Goal: Task Accomplishment & Management: Complete application form

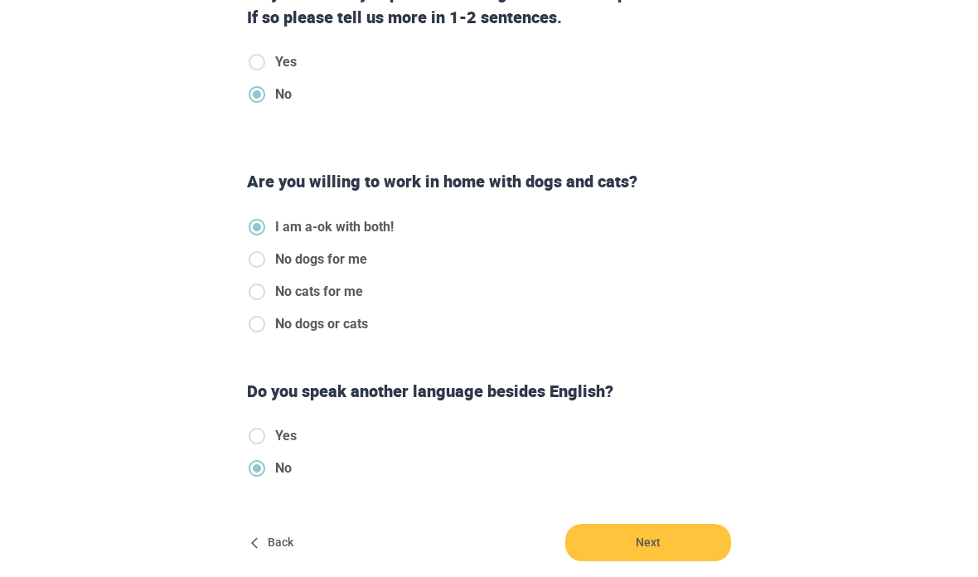
scroll to position [471, 0]
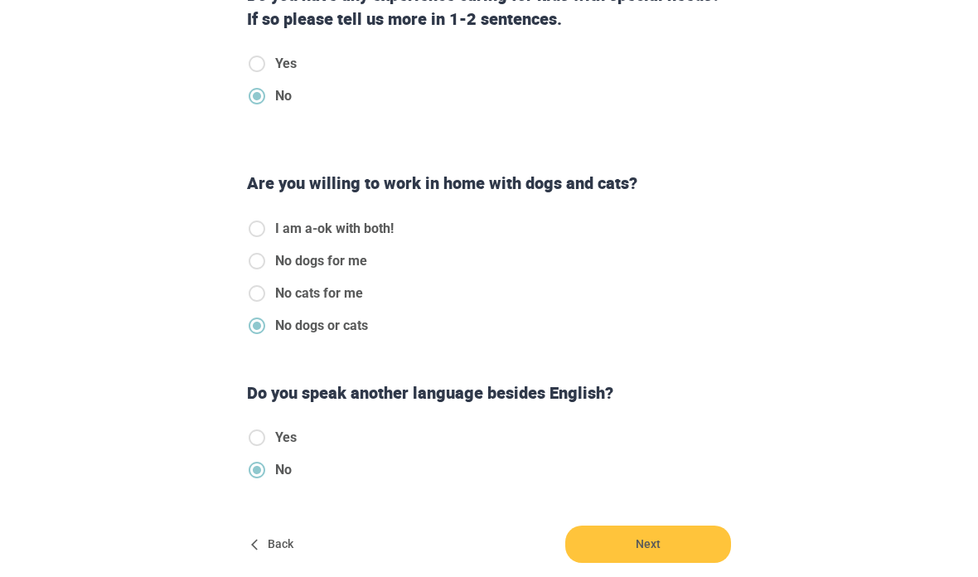
click at [617, 560] on span "Next" at bounding box center [648, 544] width 166 height 37
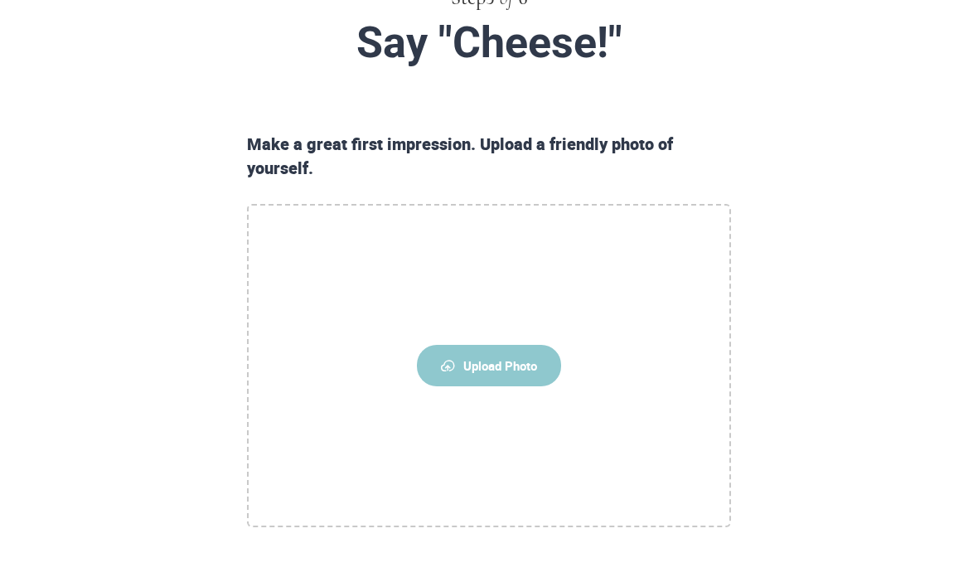
scroll to position [173, 0]
click at [453, 366] on img at bounding box center [448, 366] width 14 height 12
click at [0, 0] on input "Upload Photo" at bounding box center [0, 0] width 0 height 0
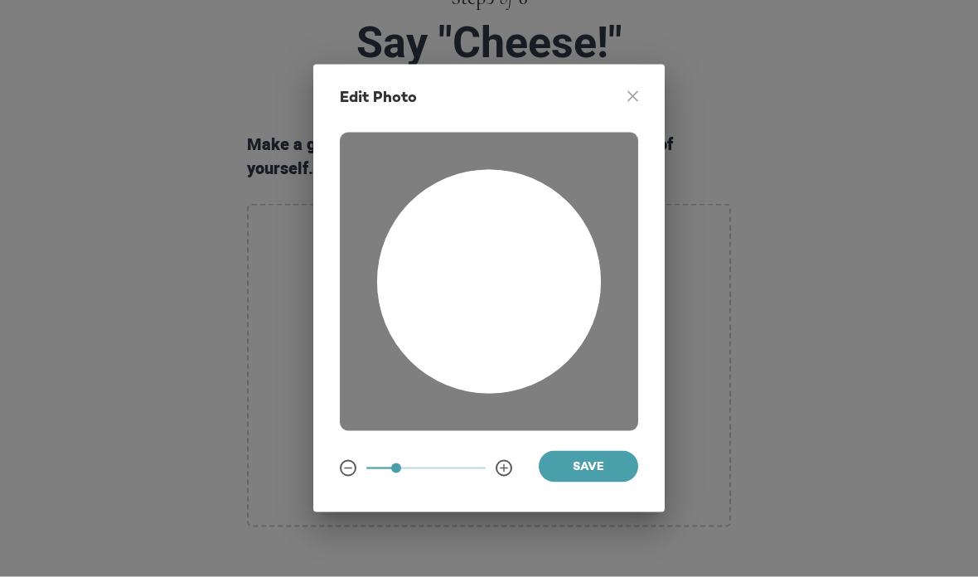
scroll to position [174, 0]
click at [612, 478] on span "Save" at bounding box center [588, 468] width 73 height 21
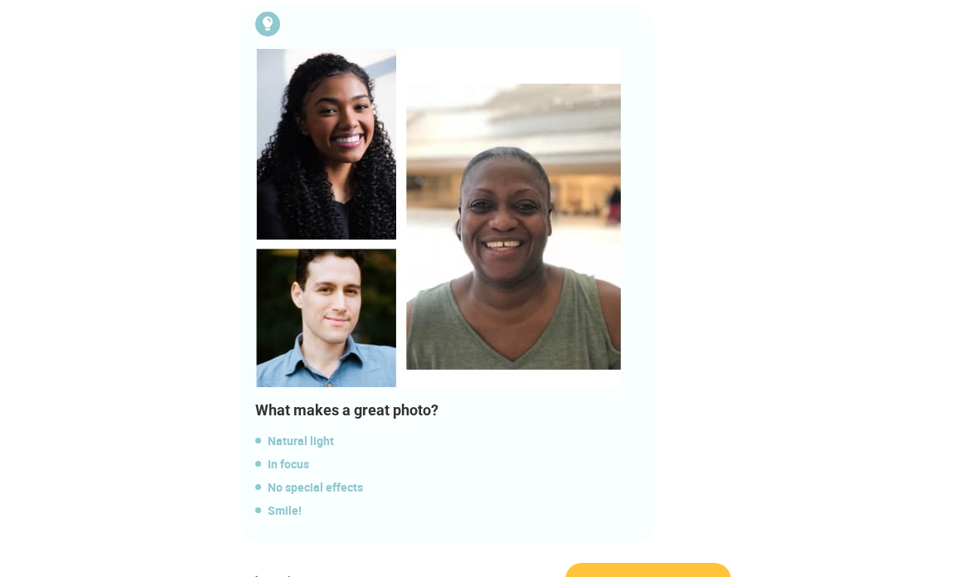
scroll to position [1070, 0]
click at [682, 576] on span "Next" at bounding box center [648, 580] width 166 height 37
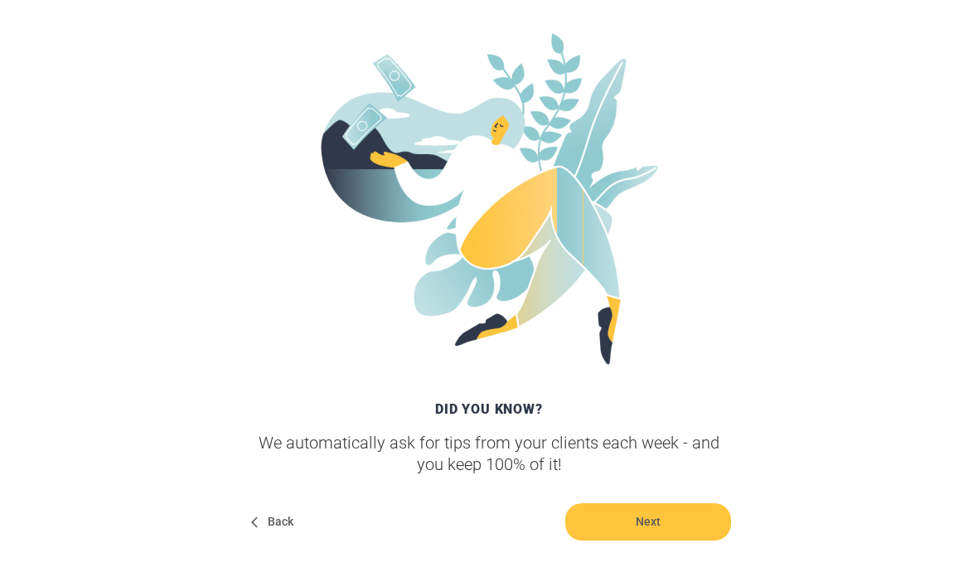
scroll to position [319, 0]
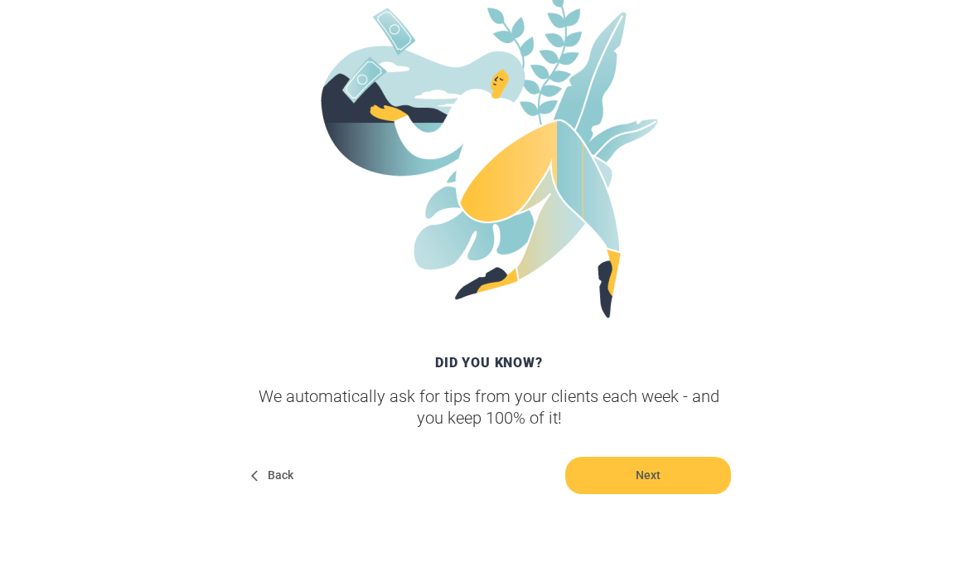
click at [710, 481] on span "Next" at bounding box center [648, 475] width 166 height 37
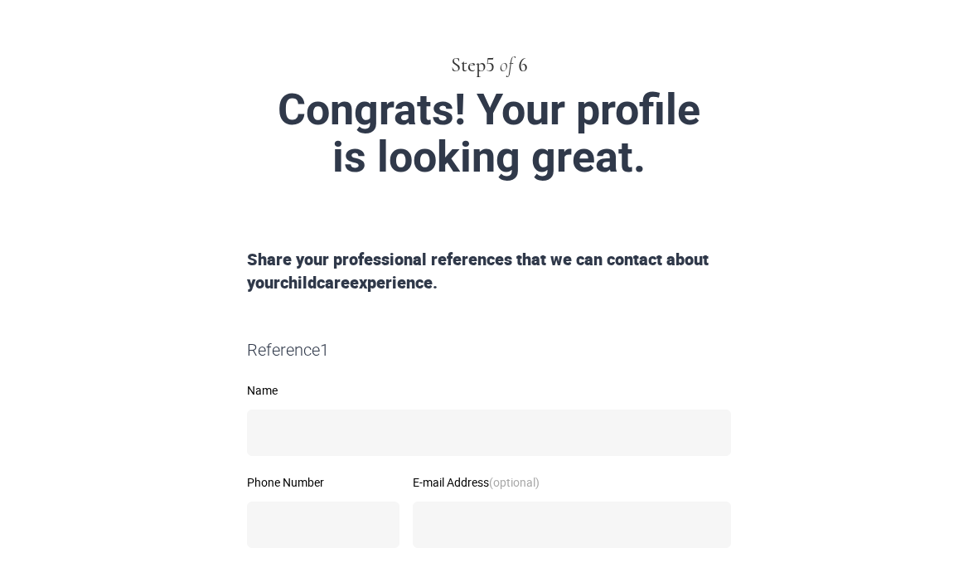
scroll to position [0, 0]
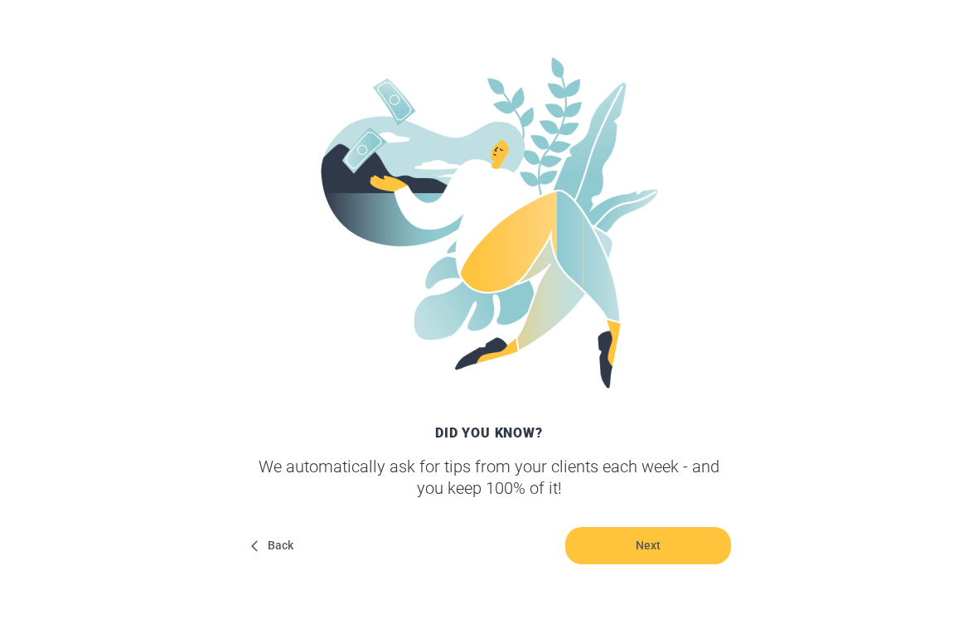
scroll to position [249, 0]
click at [679, 555] on span "Next" at bounding box center [648, 545] width 166 height 37
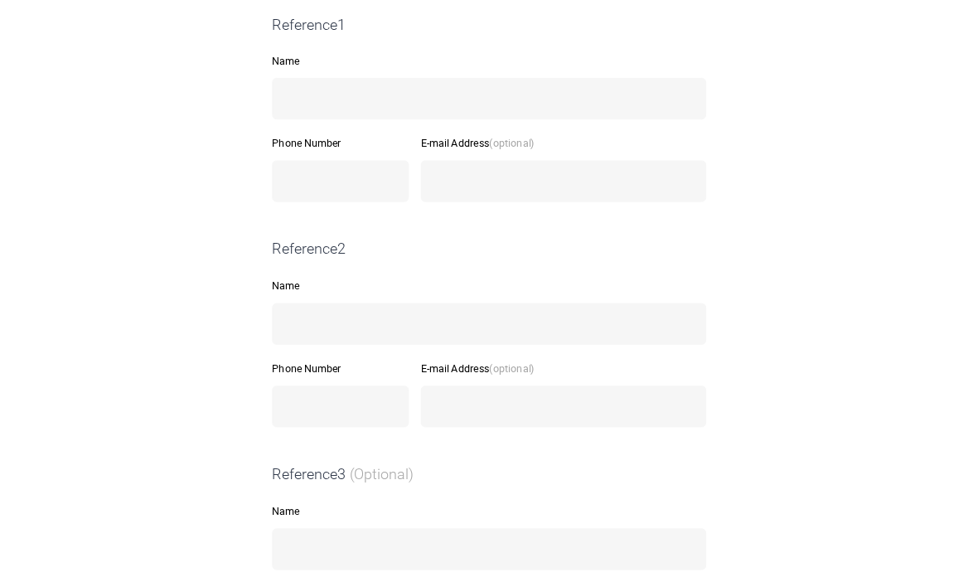
scroll to position [340, 0]
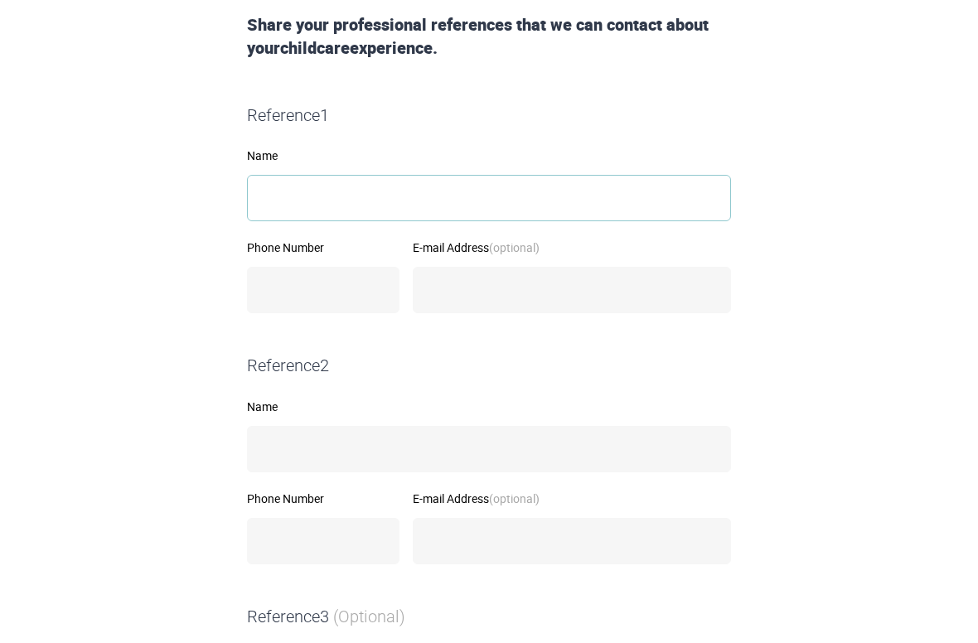
click at [618, 192] on input "Name" at bounding box center [489, 199] width 484 height 46
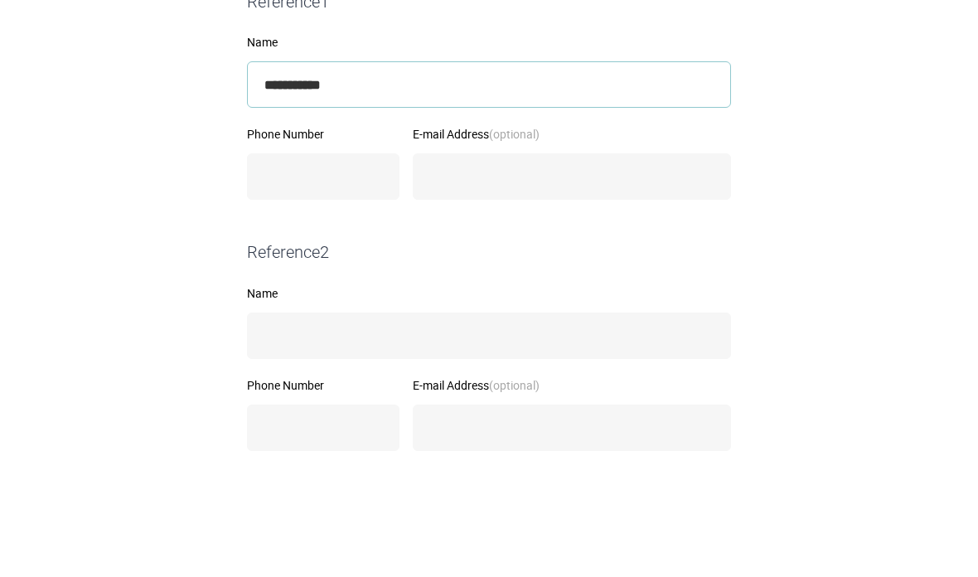
type input "**********"
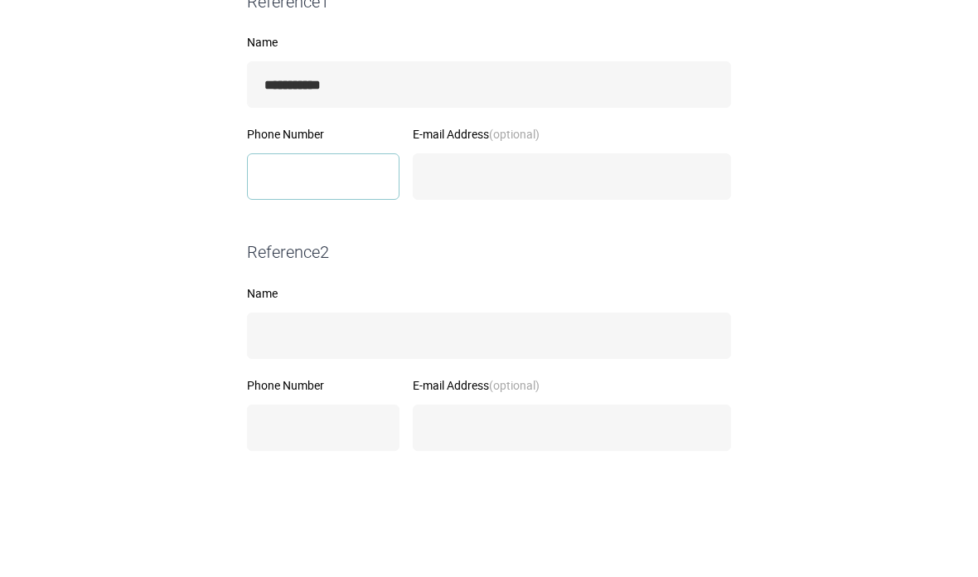
click at [277, 268] on input "Phone Number" at bounding box center [323, 291] width 153 height 46
type input "**********"
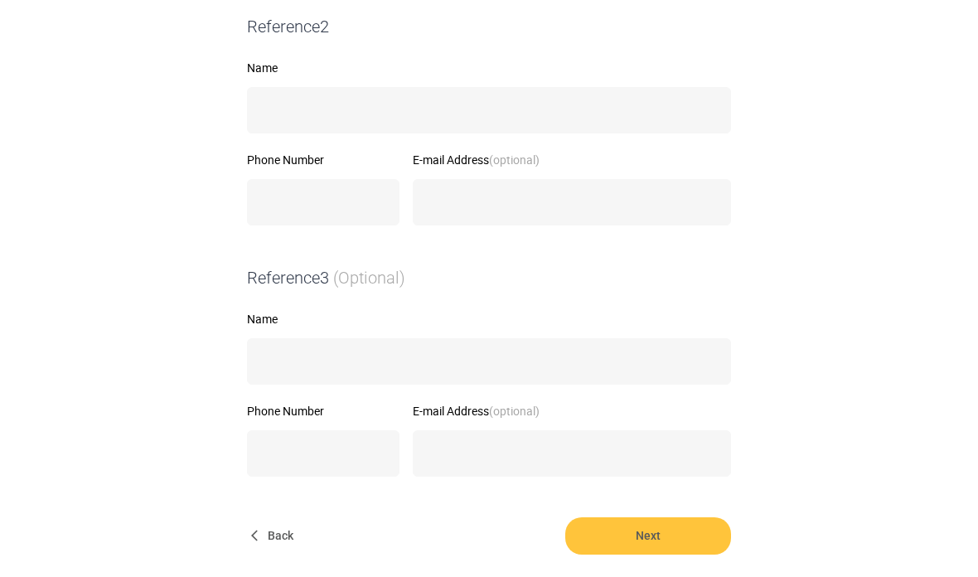
scroll to position [737, 0]
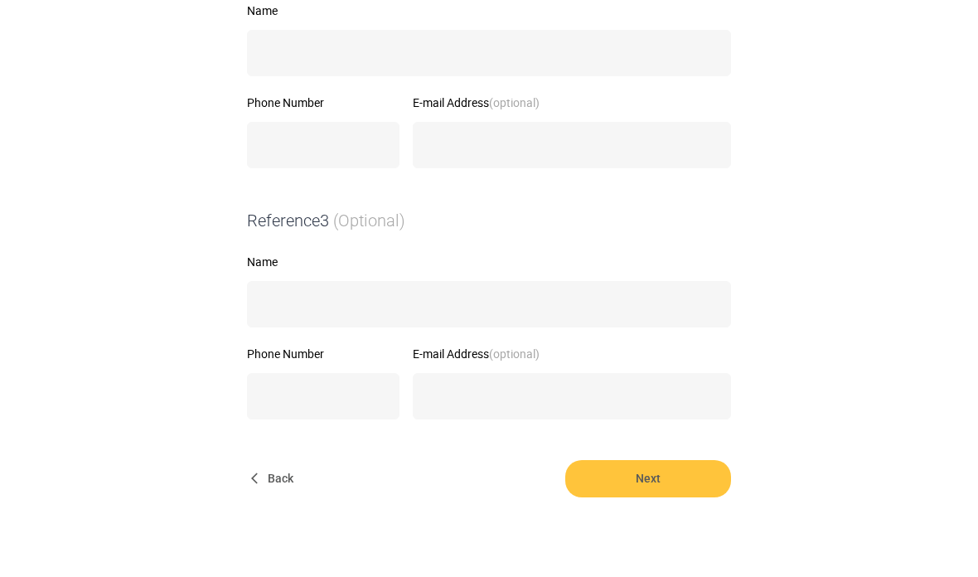
click at [691, 481] on span "Next" at bounding box center [648, 478] width 166 height 37
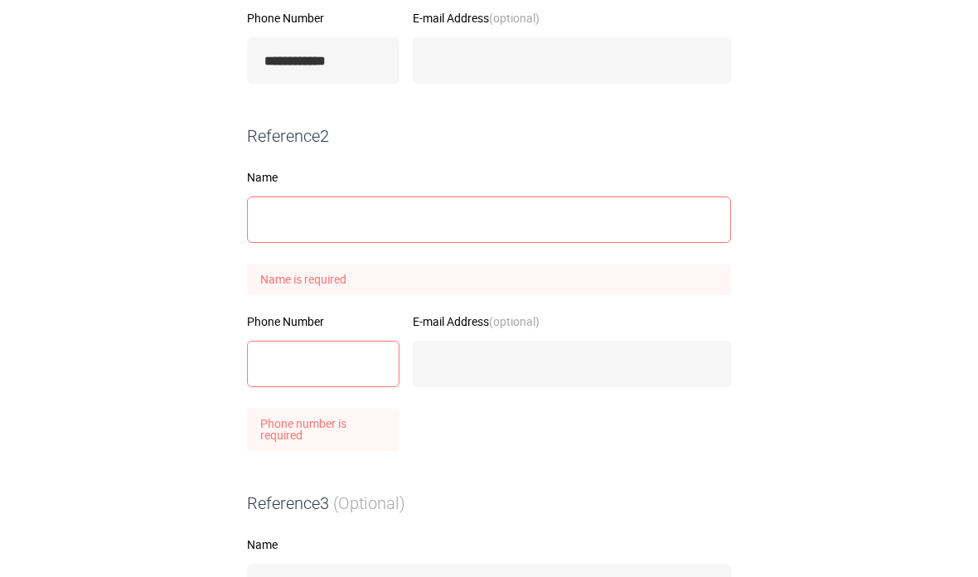
scroll to position [551, 0]
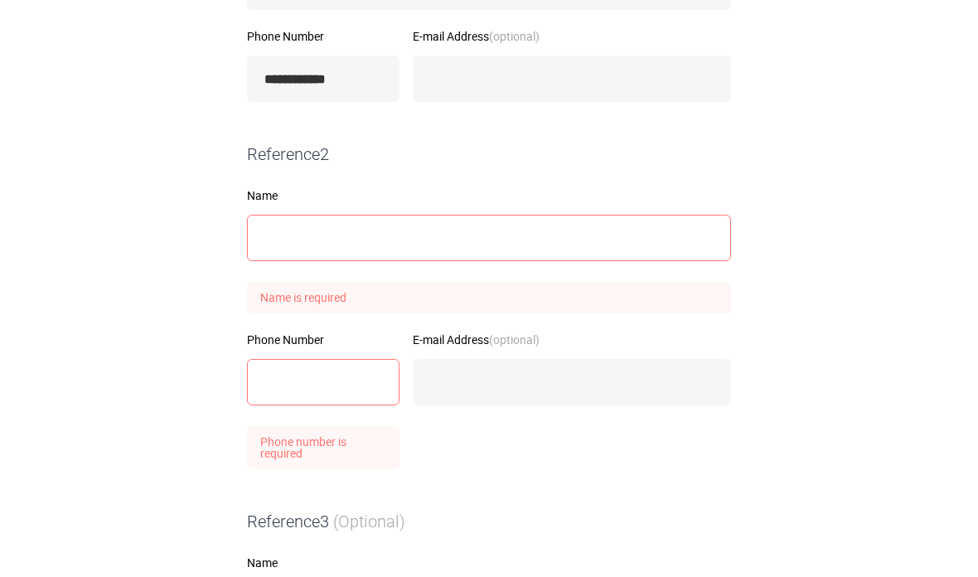
click at [616, 240] on input "Name" at bounding box center [489, 239] width 484 height 46
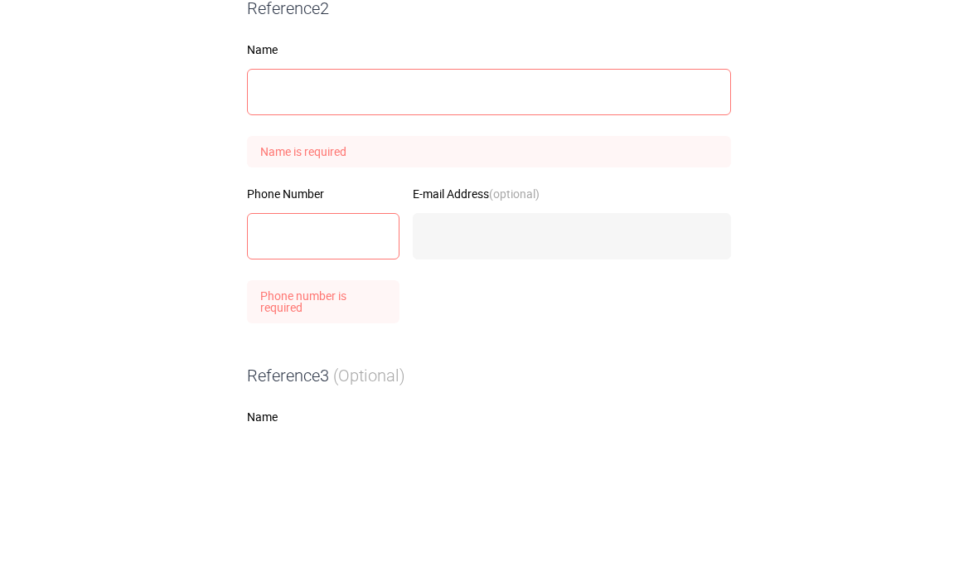
click at [148, 144] on form "**********" at bounding box center [489, 301] width 849 height 997
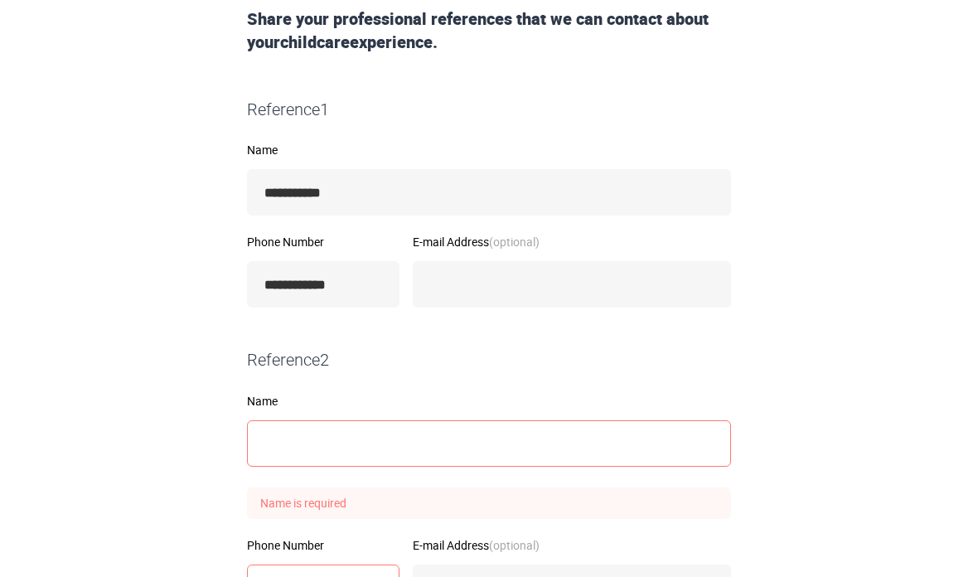
scroll to position [413, 0]
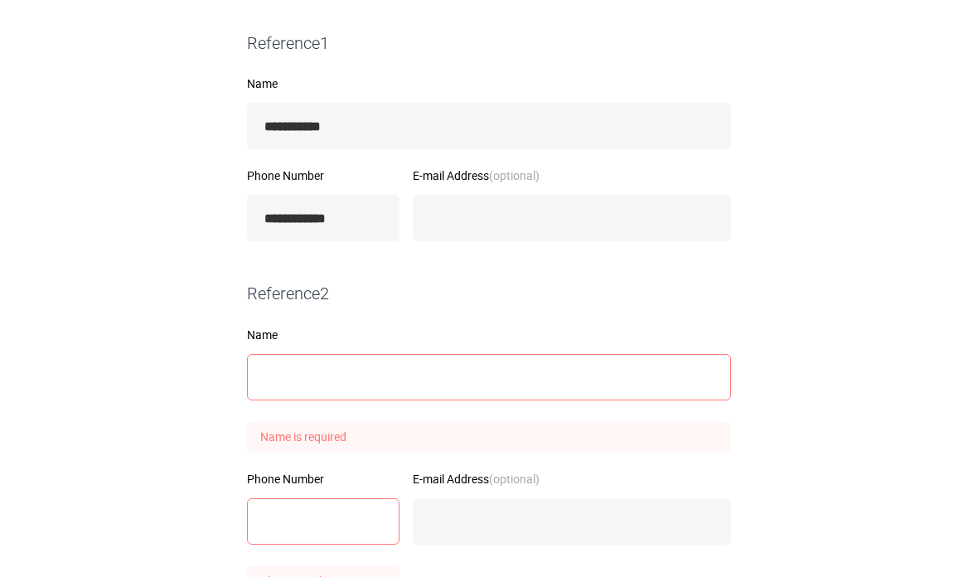
click at [315, 361] on input "Name" at bounding box center [489, 377] width 484 height 46
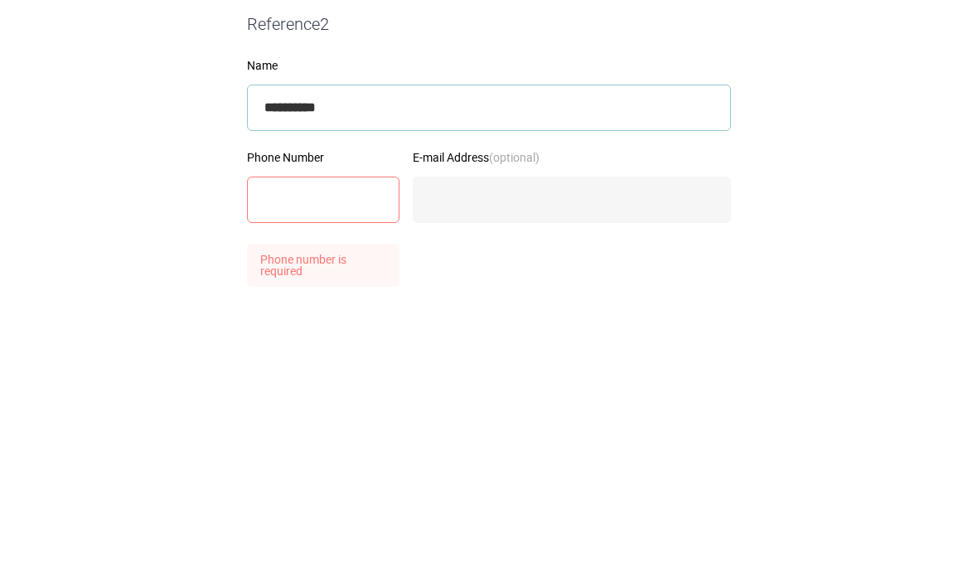
type input "**********"
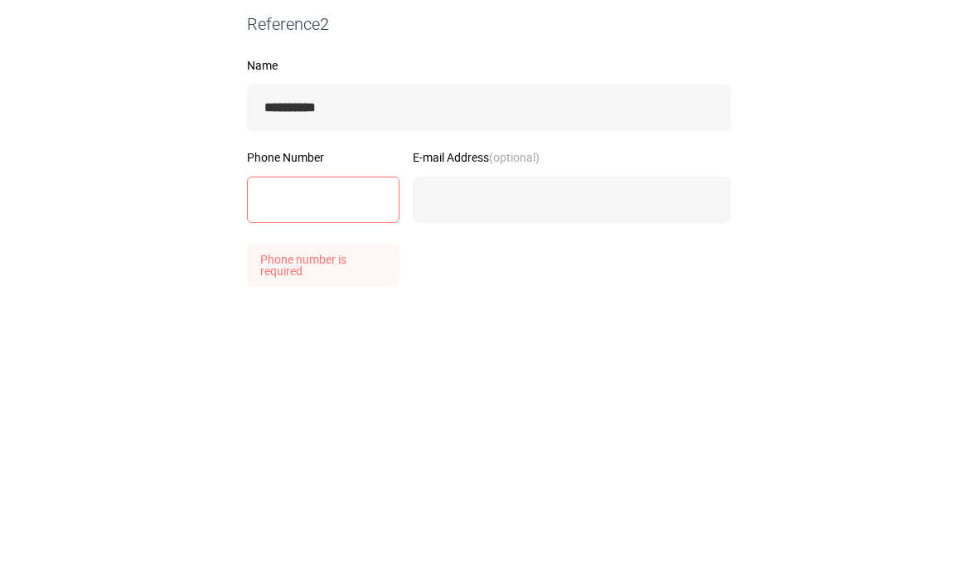
click at [283, 447] on input "Phone Number" at bounding box center [323, 470] width 153 height 46
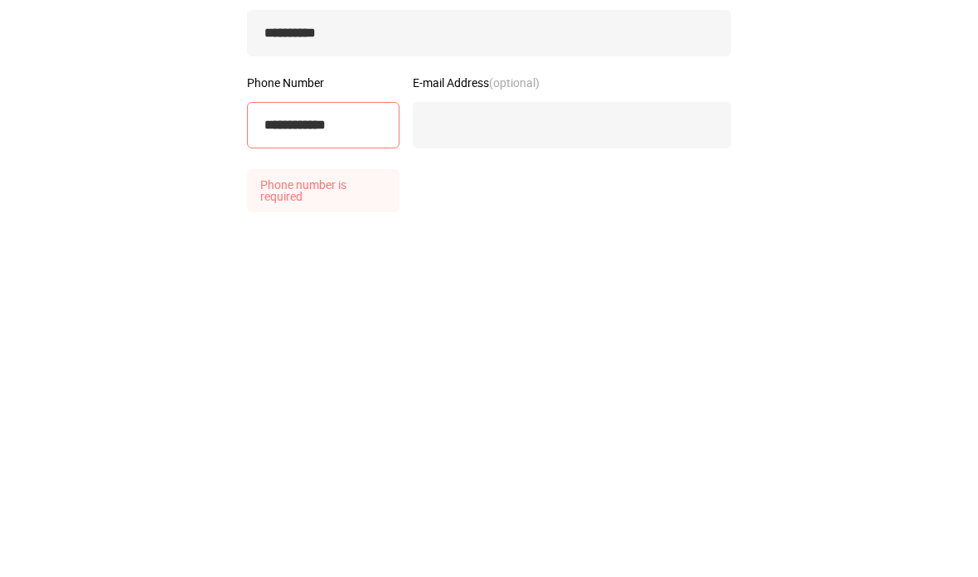
scroll to position [674, 0]
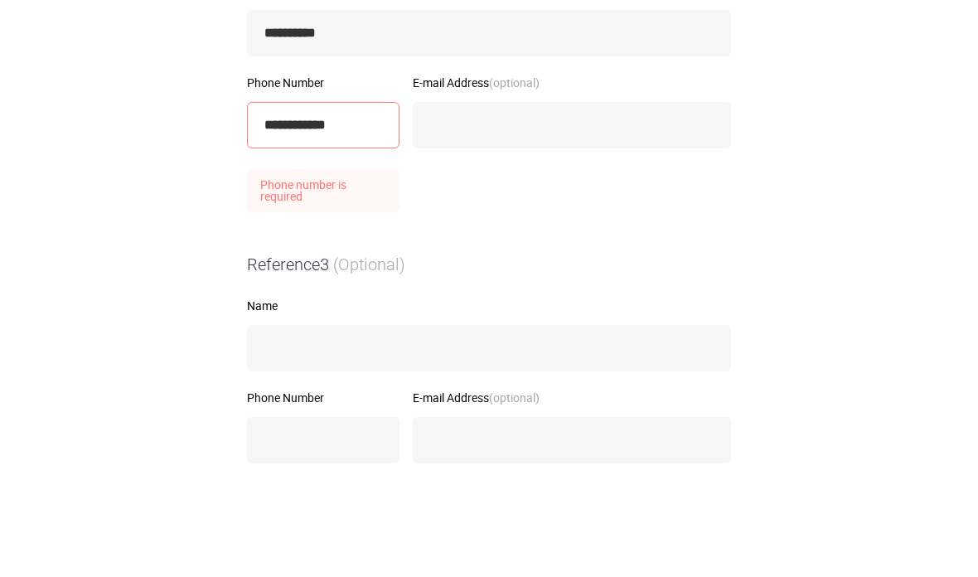
type input "**********"
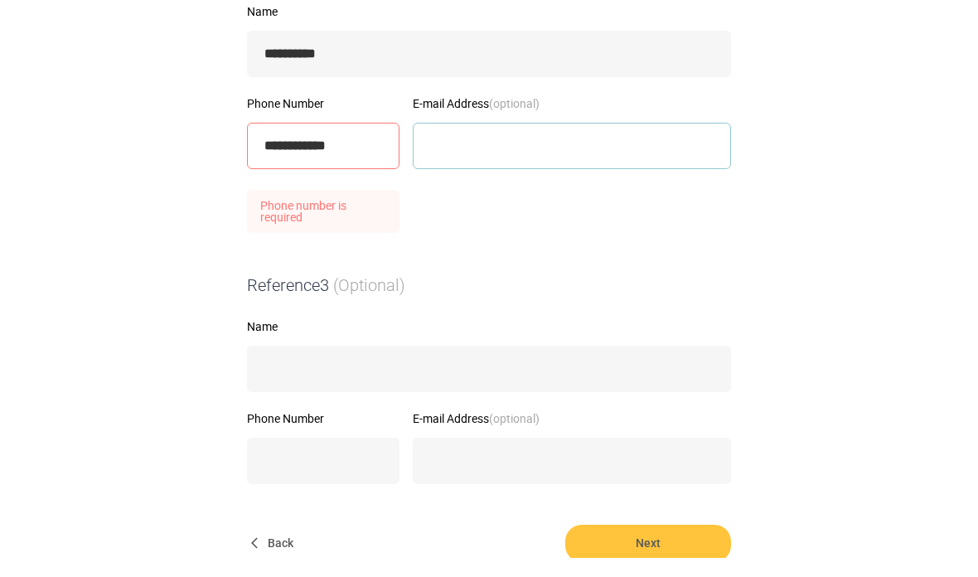
click at [634, 149] on input "E-mail Address (optional)" at bounding box center [572, 165] width 318 height 46
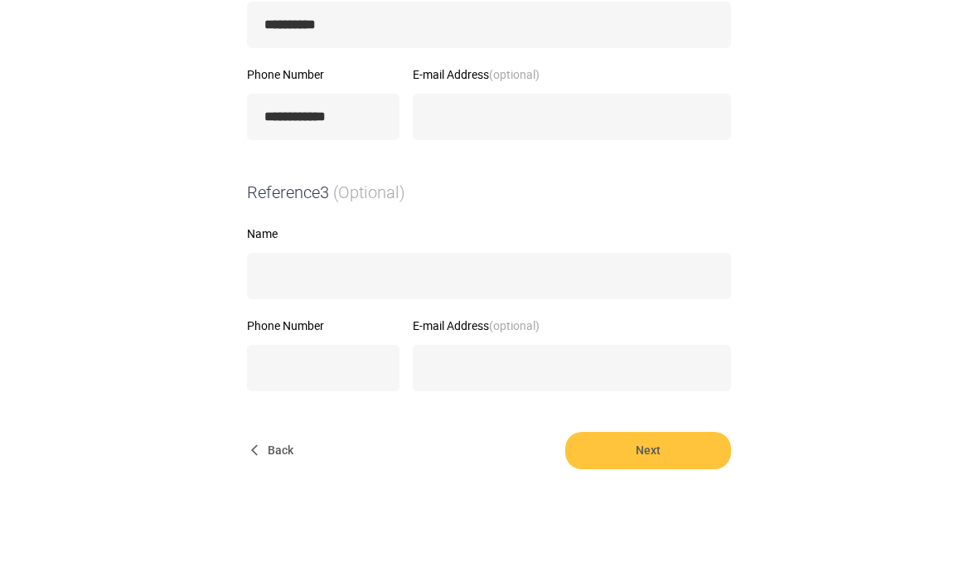
scroll to position [671, 0]
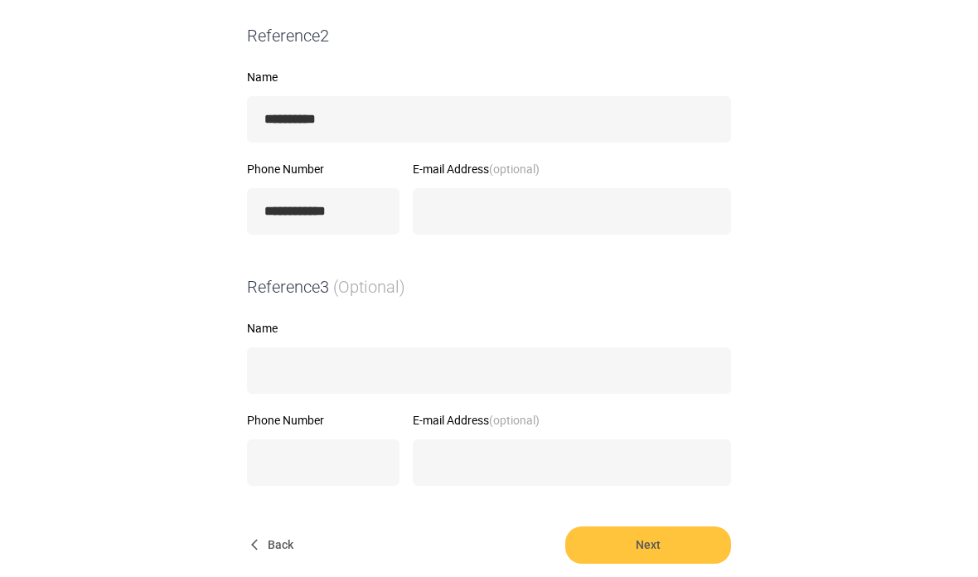
click at [640, 546] on span "Next" at bounding box center [648, 544] width 166 height 37
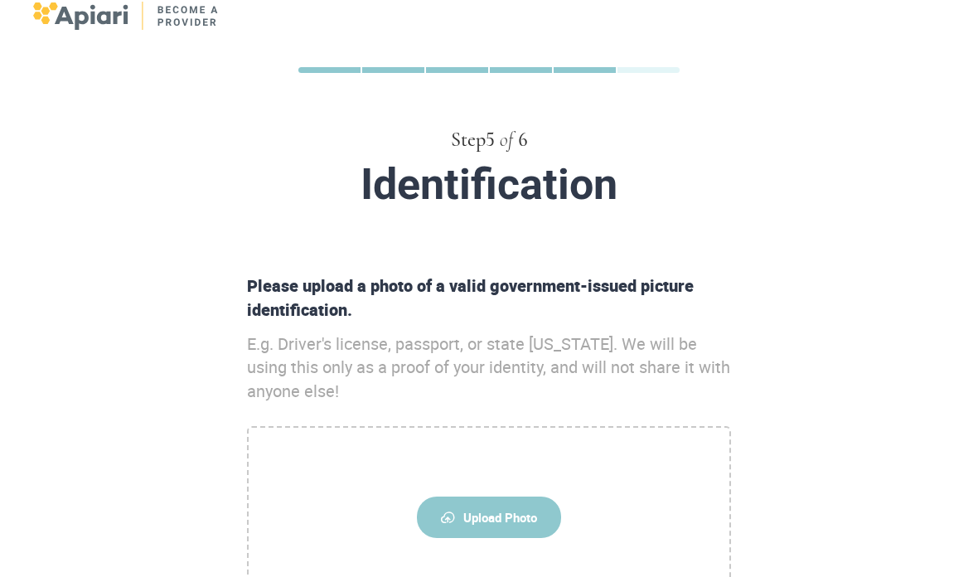
scroll to position [129, 0]
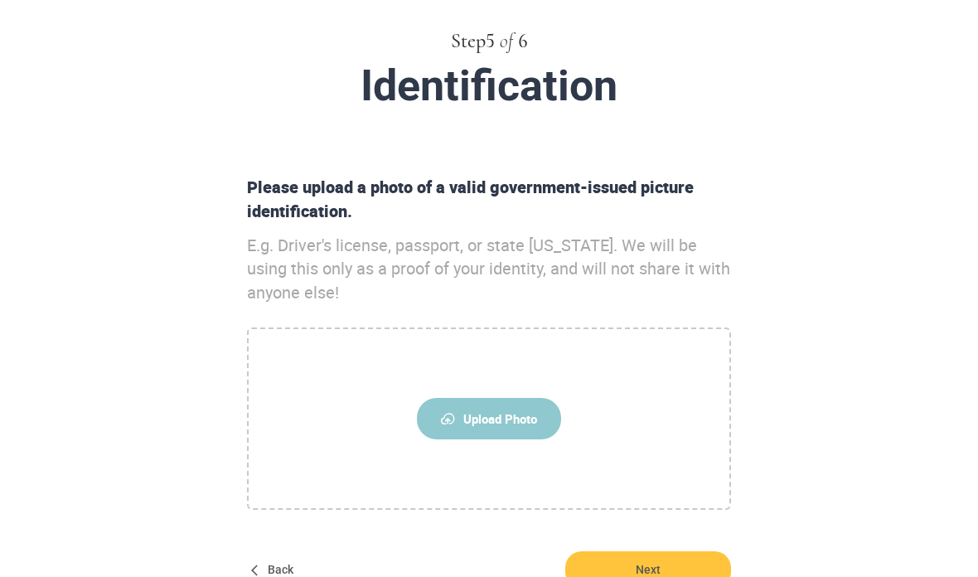
click at [553, 417] on span "Upload Photo" at bounding box center [489, 419] width 144 height 41
click at [0, 0] on input "Upload Photo" at bounding box center [0, 0] width 0 height 0
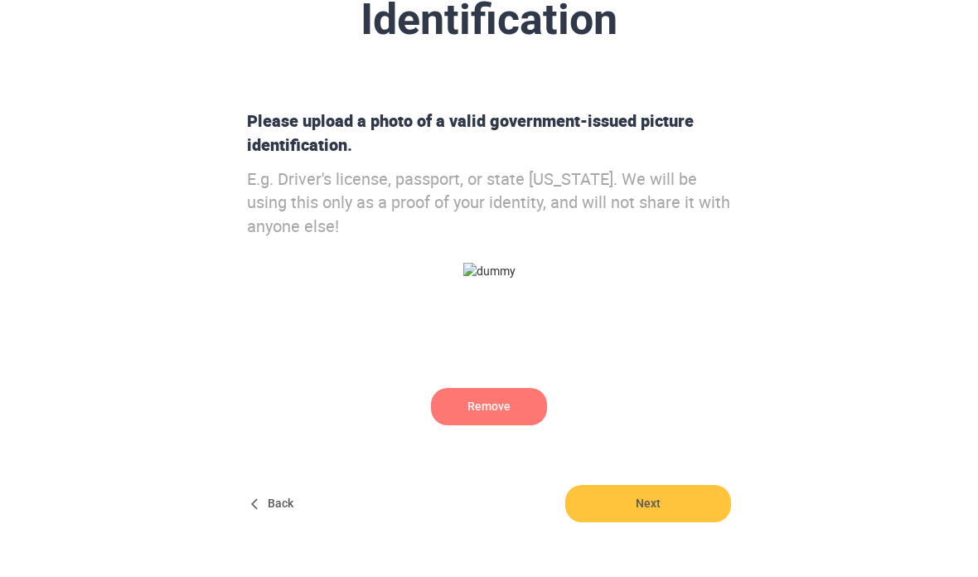
click at [516, 279] on img at bounding box center [489, 271] width 52 height 17
click at [0, 0] on input "Remove" at bounding box center [0, 0] width 0 height 0
click at [672, 508] on span "Next" at bounding box center [648, 503] width 166 height 37
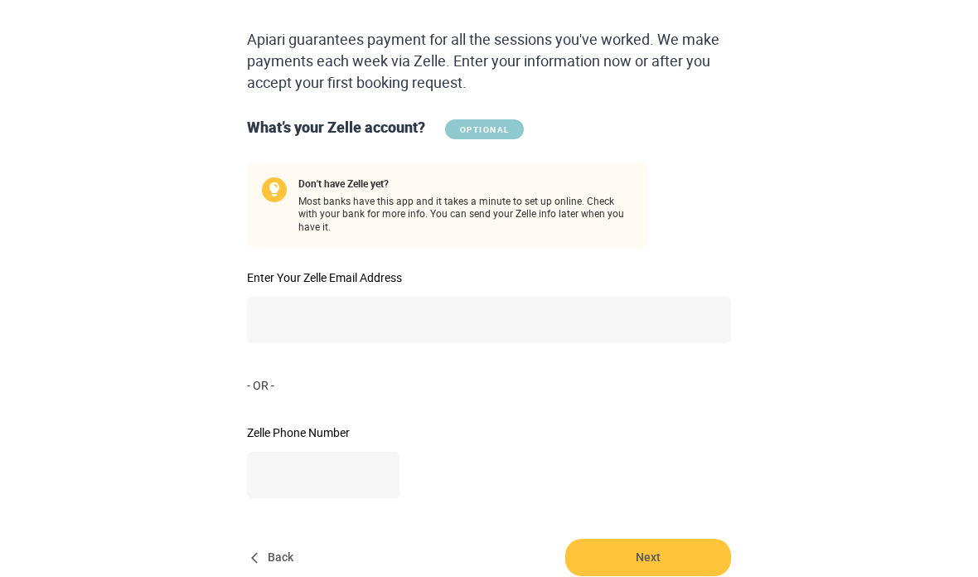
scroll to position [278, 0]
click at [279, 465] on input "Zelle Phone Number" at bounding box center [323, 476] width 153 height 46
type input "**********"
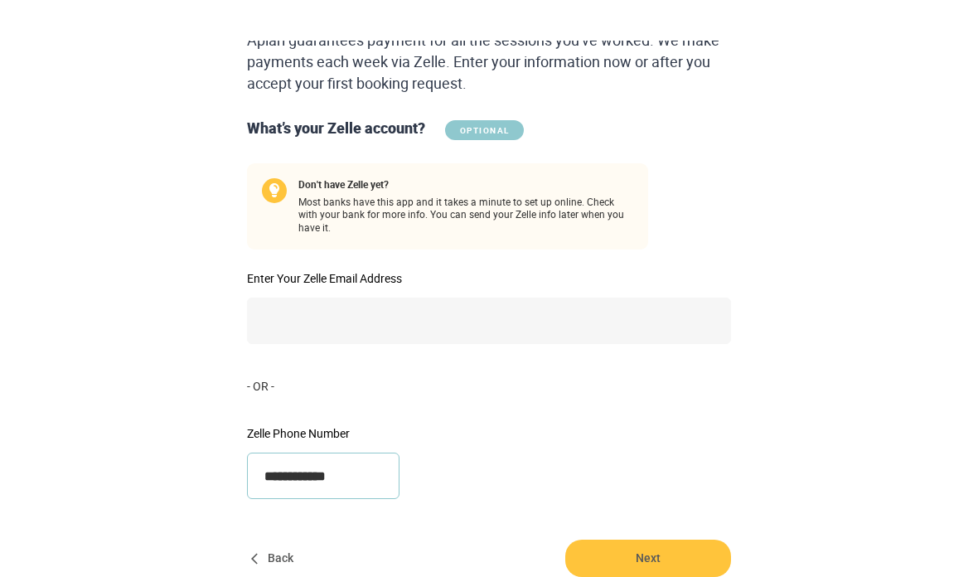
scroll to position [323, 0]
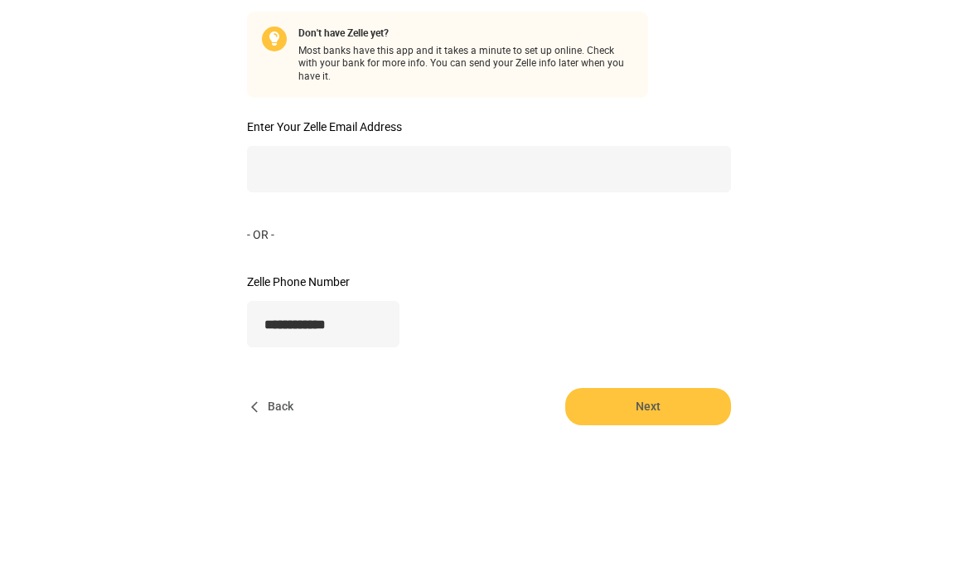
click at [678, 494] on span "Next" at bounding box center [648, 512] width 166 height 37
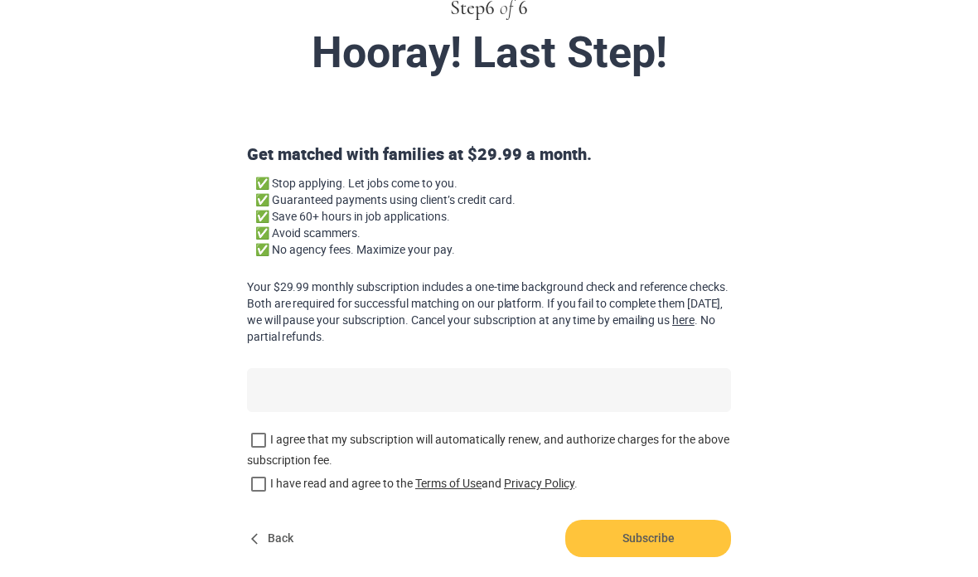
scroll to position [159, 0]
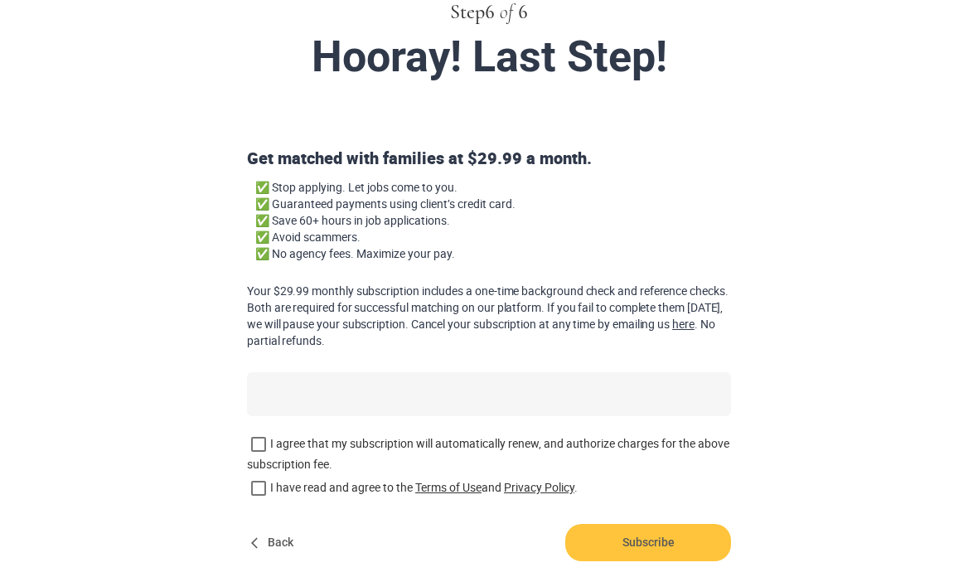
click at [284, 534] on span "Back" at bounding box center [273, 542] width 53 height 37
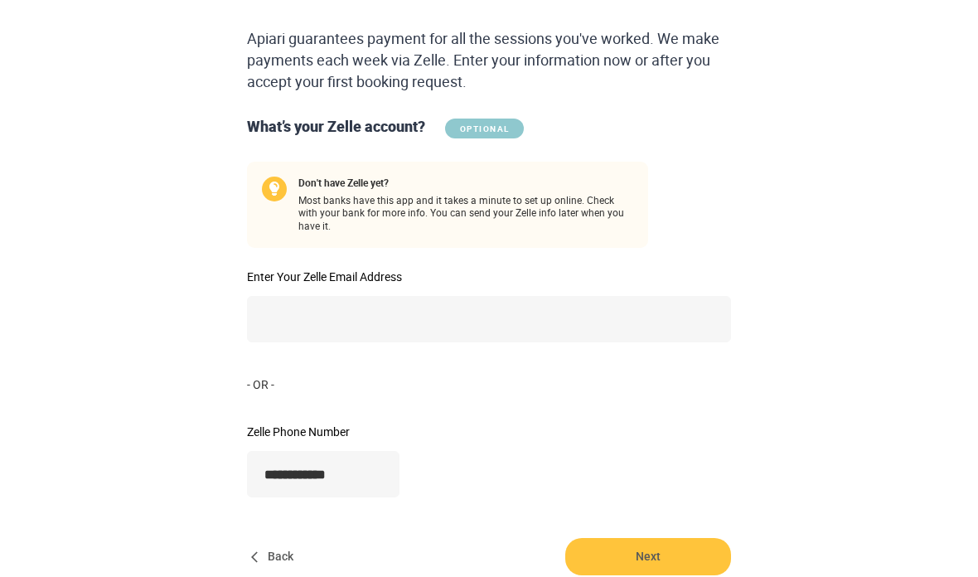
scroll to position [278, 0]
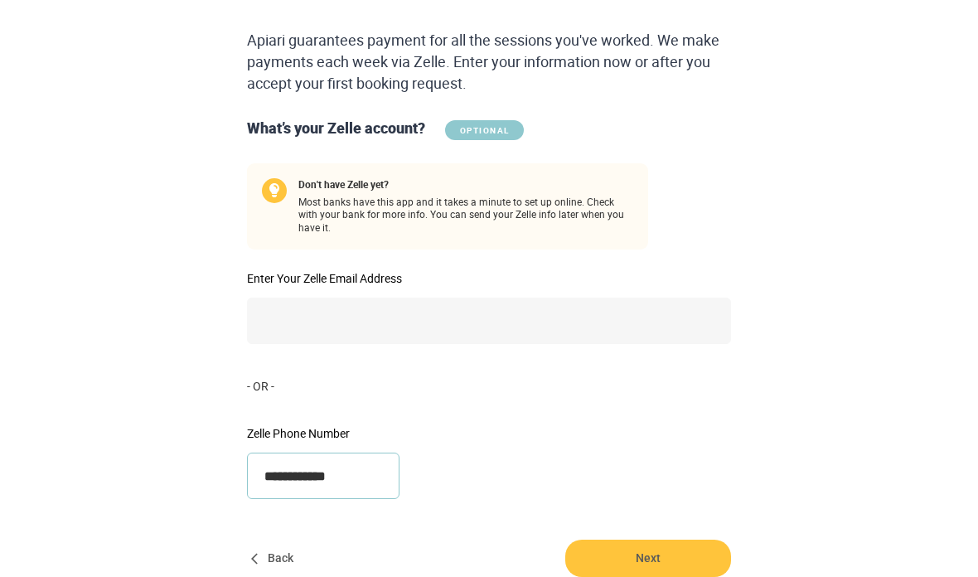
click at [368, 475] on input "**********" at bounding box center [323, 476] width 153 height 46
type input "**********"
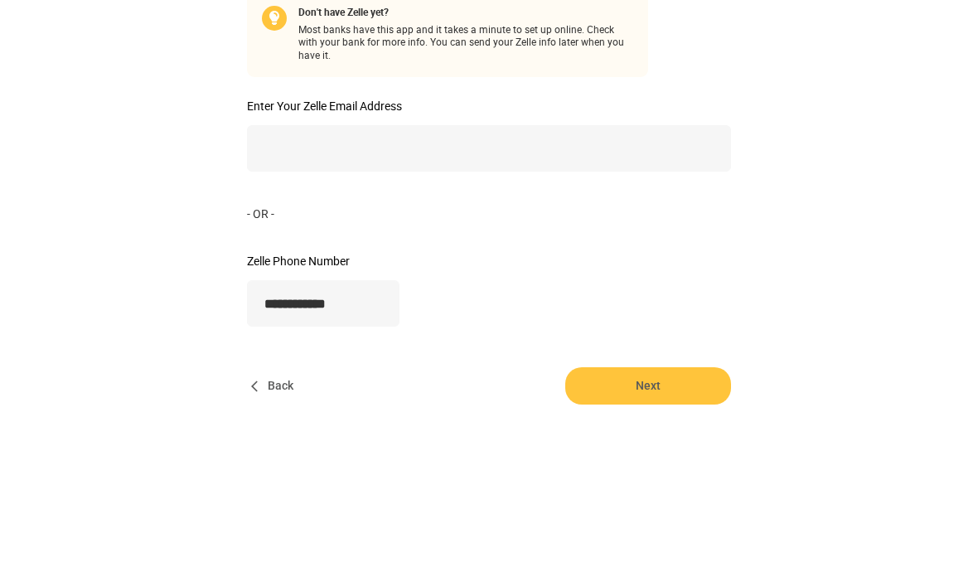
click at [275, 473] on span "Back" at bounding box center [273, 491] width 53 height 37
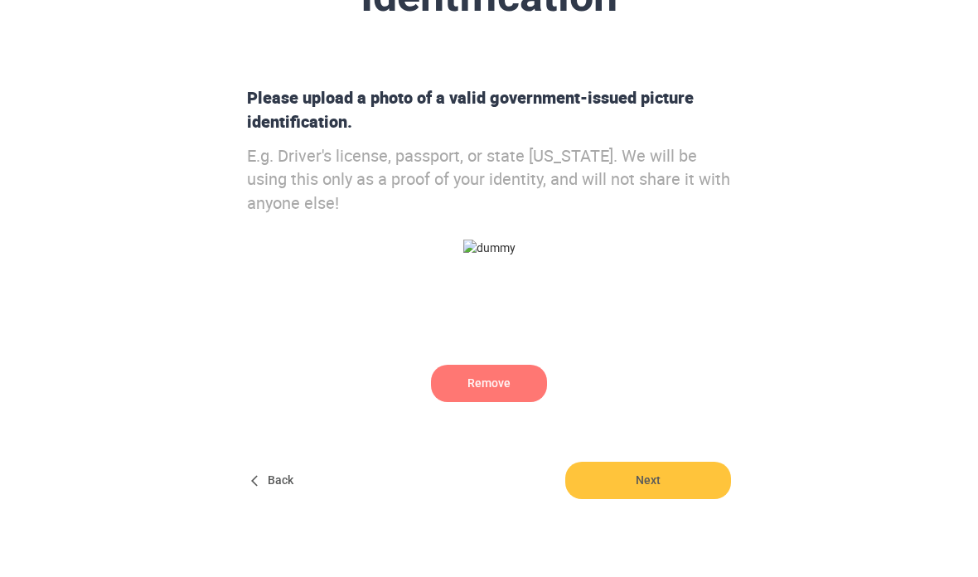
scroll to position [222, 0]
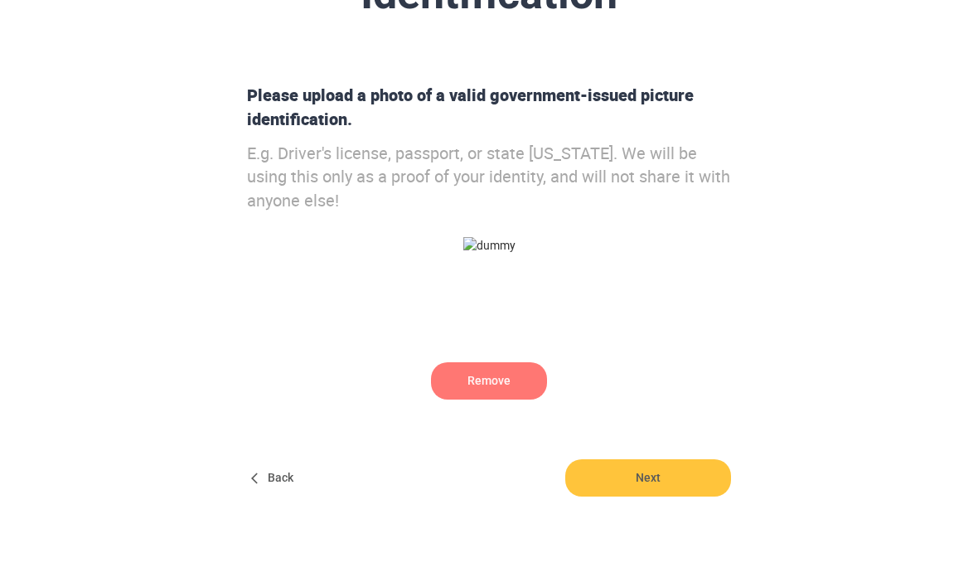
click at [506, 373] on span "Remove" at bounding box center [489, 380] width 116 height 37
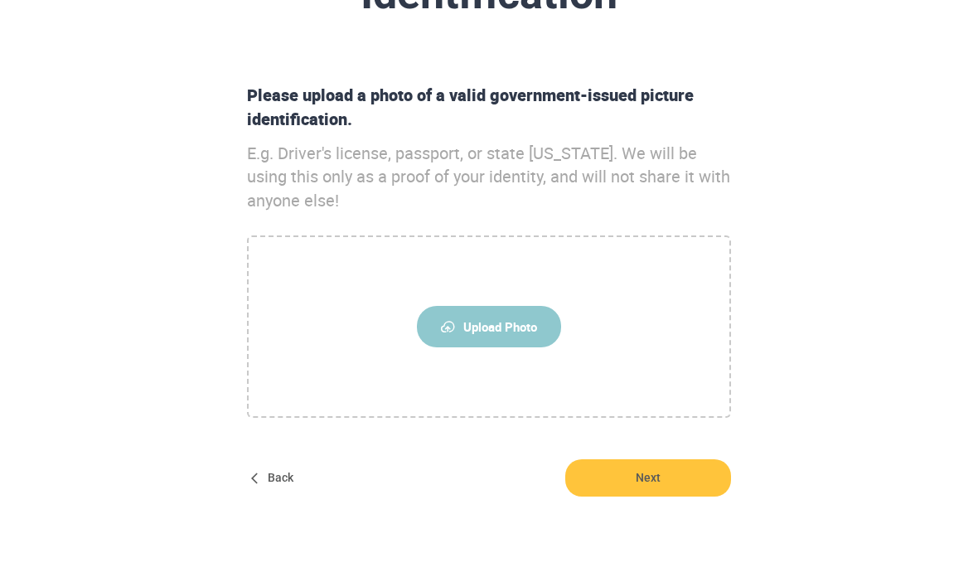
click at [274, 483] on span "Back" at bounding box center [273, 477] width 53 height 37
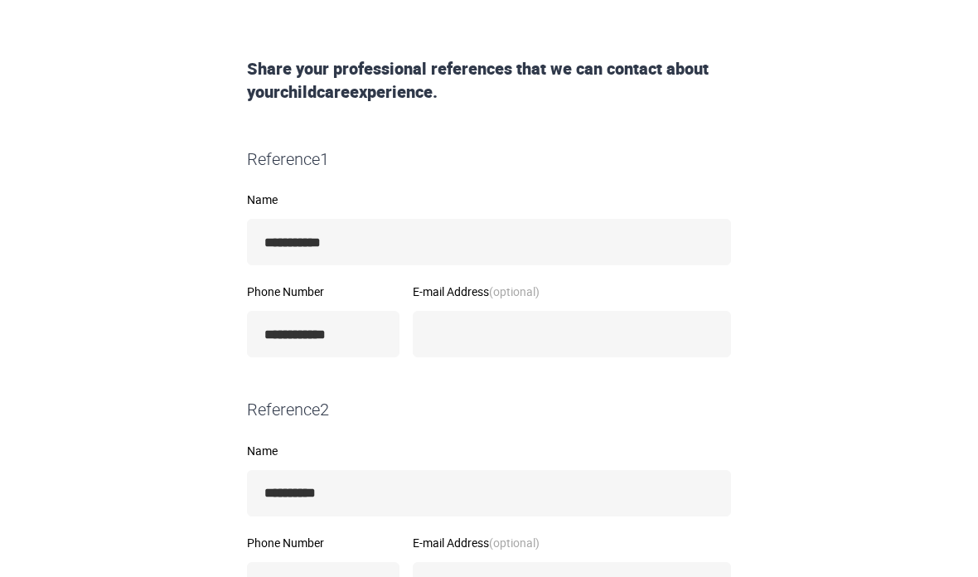
scroll to position [329, 0]
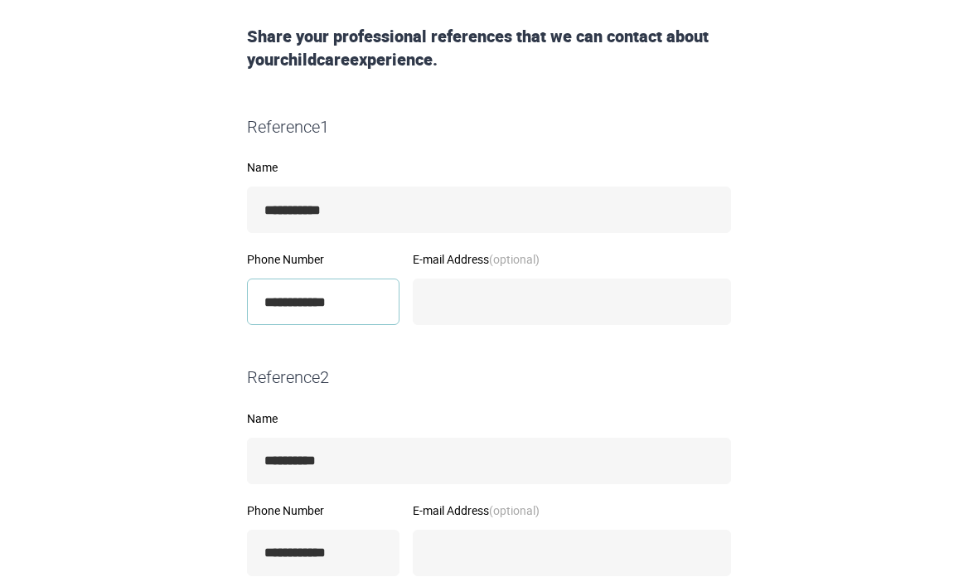
click at [391, 292] on input "**********" at bounding box center [323, 302] width 153 height 46
click at [386, 311] on input "**********" at bounding box center [323, 302] width 153 height 46
type input "**********"
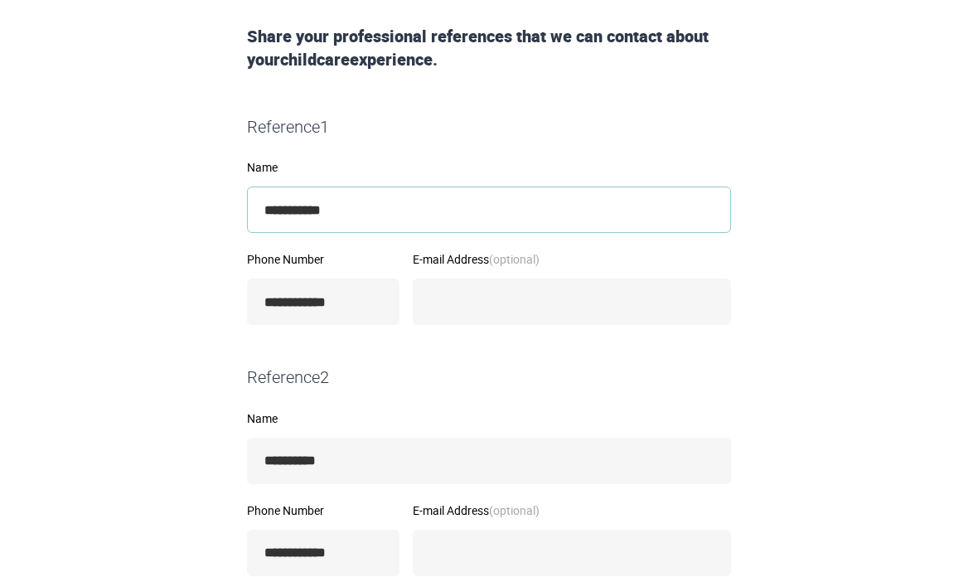
click at [536, 210] on input "**********" at bounding box center [489, 210] width 484 height 46
type input "*"
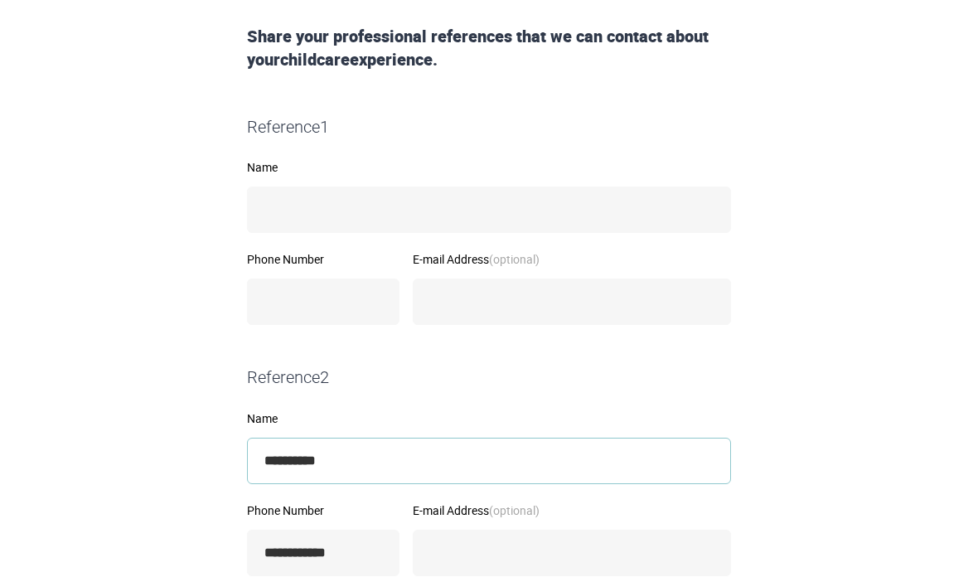
click at [499, 465] on div "**********" at bounding box center [489, 448] width 484 height 71
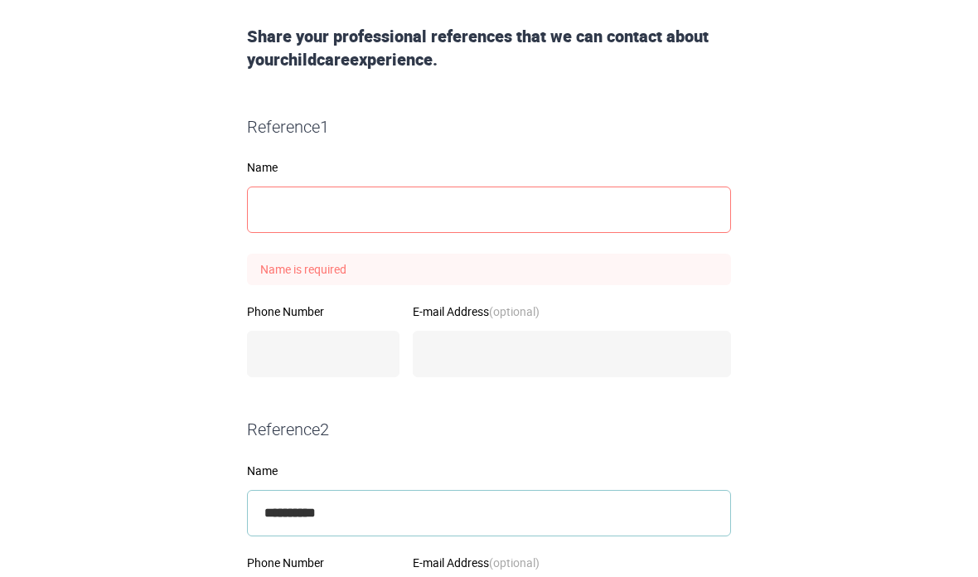
scroll to position [465, 0]
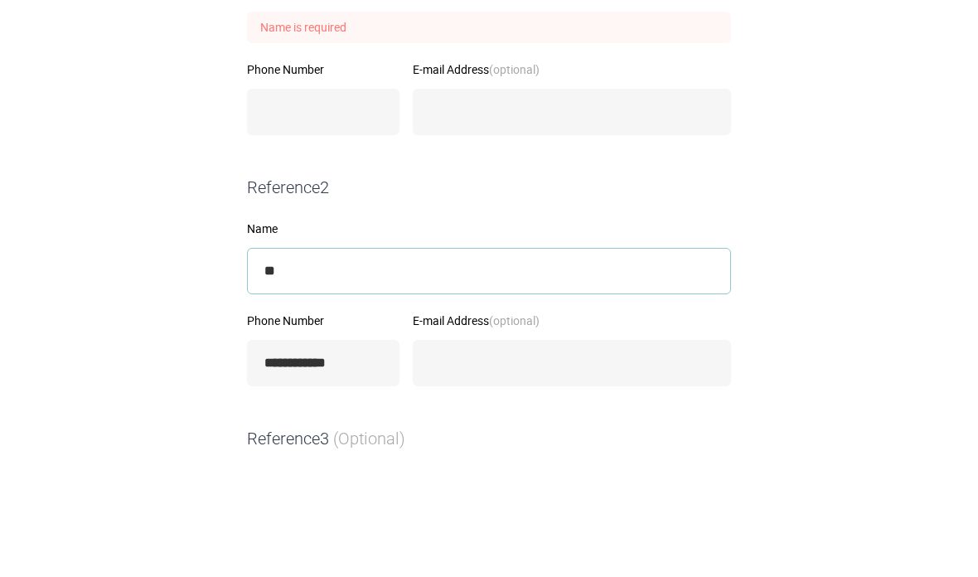
type input "*"
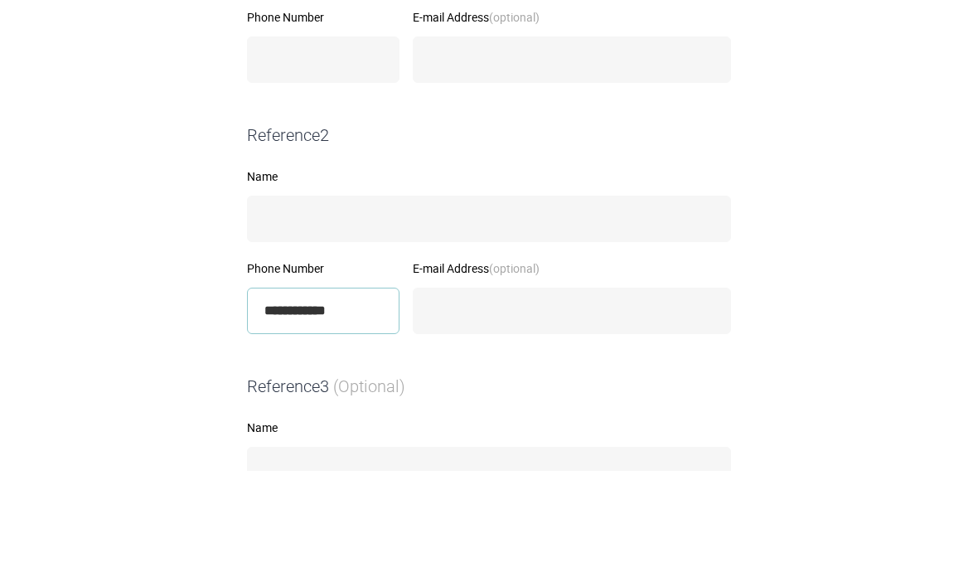
click at [370, 394] on input "**********" at bounding box center [323, 417] width 153 height 46
type input "**********"
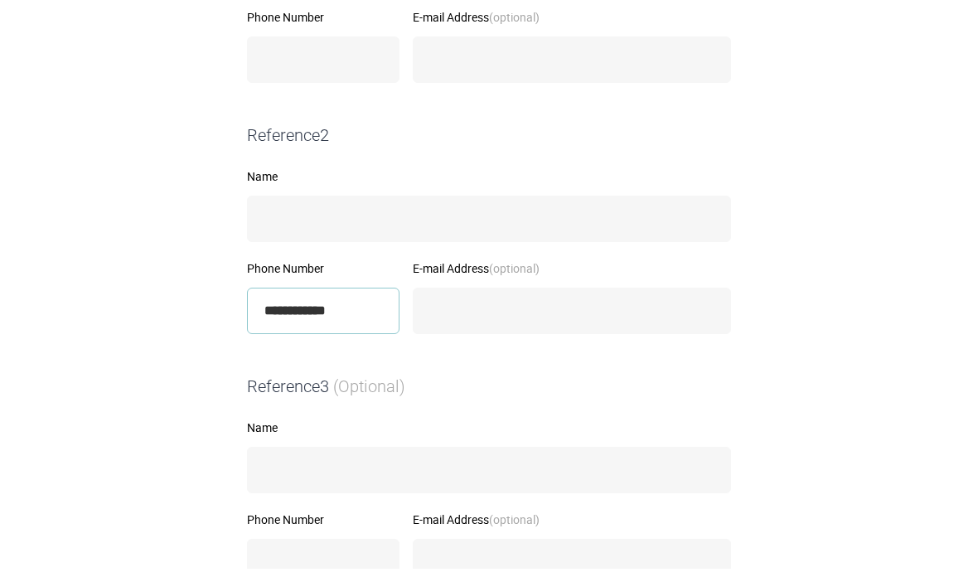
scroll to position [737, 0]
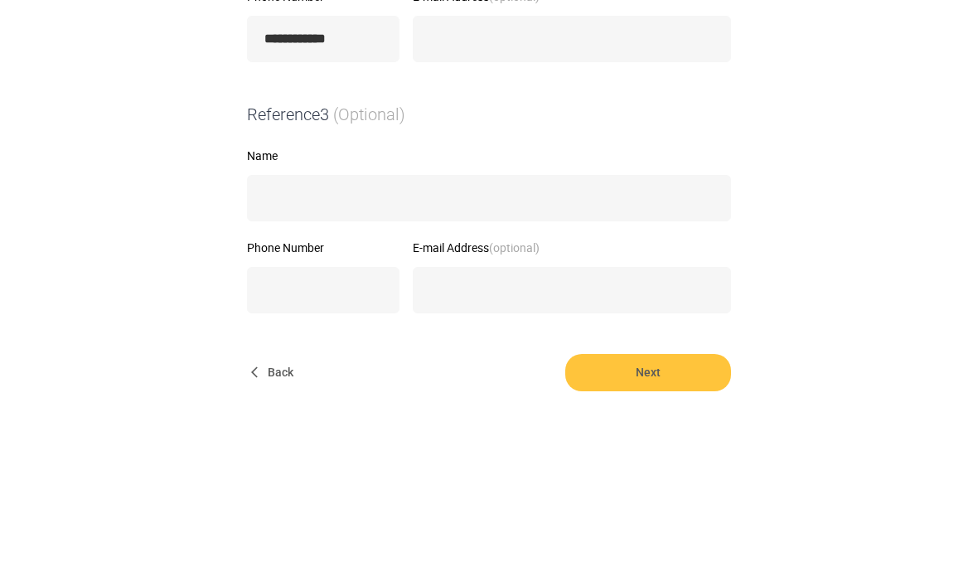
click at [284, 460] on span "Back" at bounding box center [273, 478] width 53 height 37
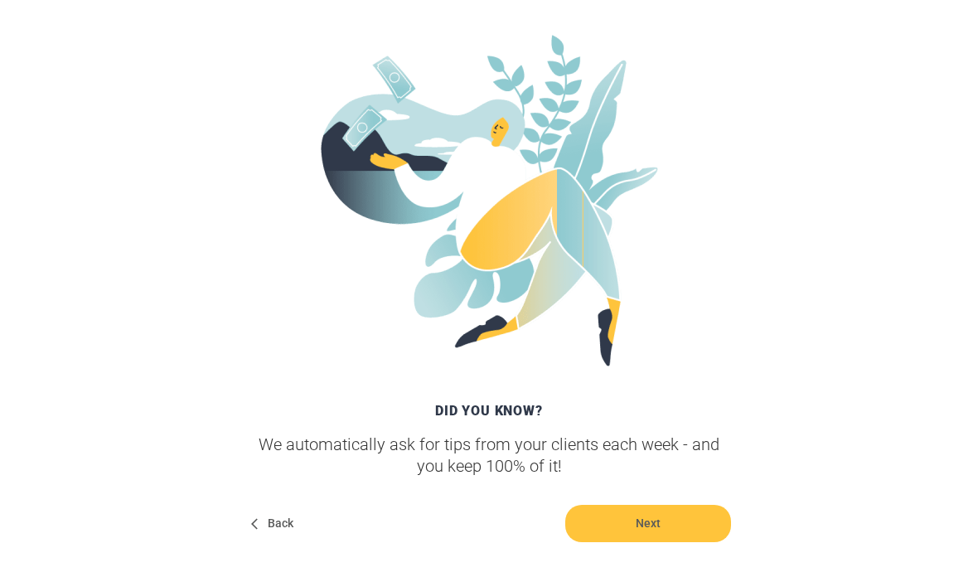
scroll to position [319, 0]
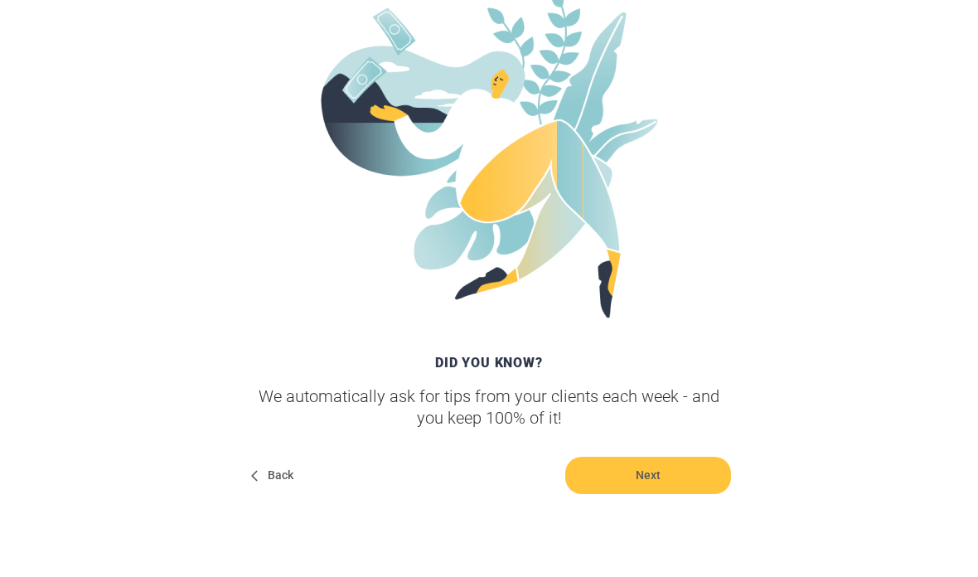
click at [277, 468] on span "Back" at bounding box center [273, 475] width 53 height 37
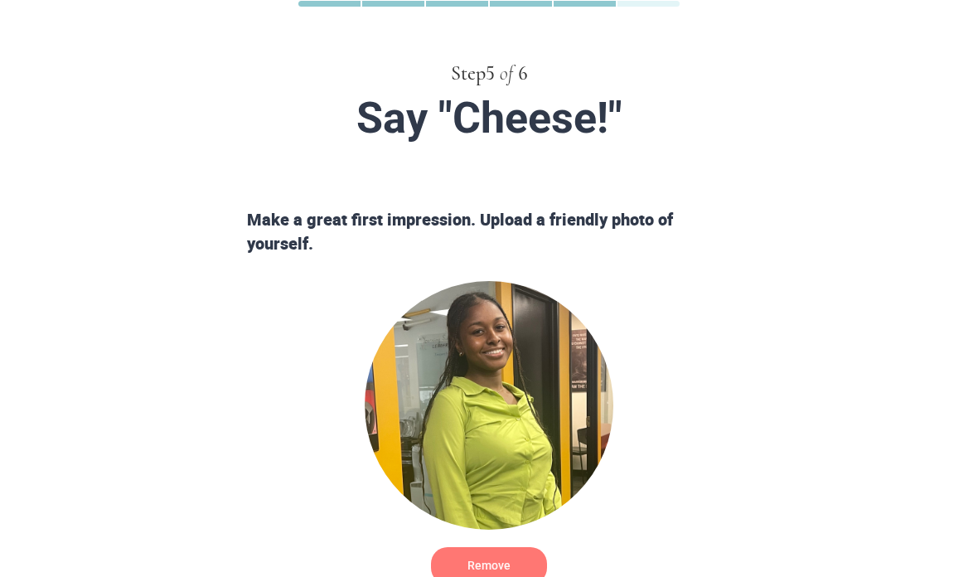
scroll to position [98, 0]
click at [473, 568] on span "Remove" at bounding box center [489, 565] width 116 height 37
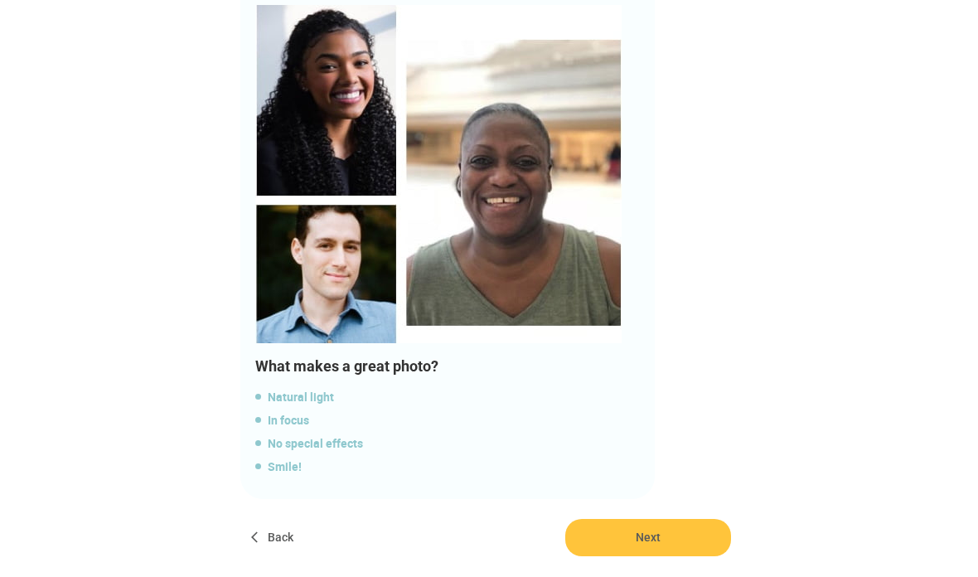
scroll to position [1106, 0]
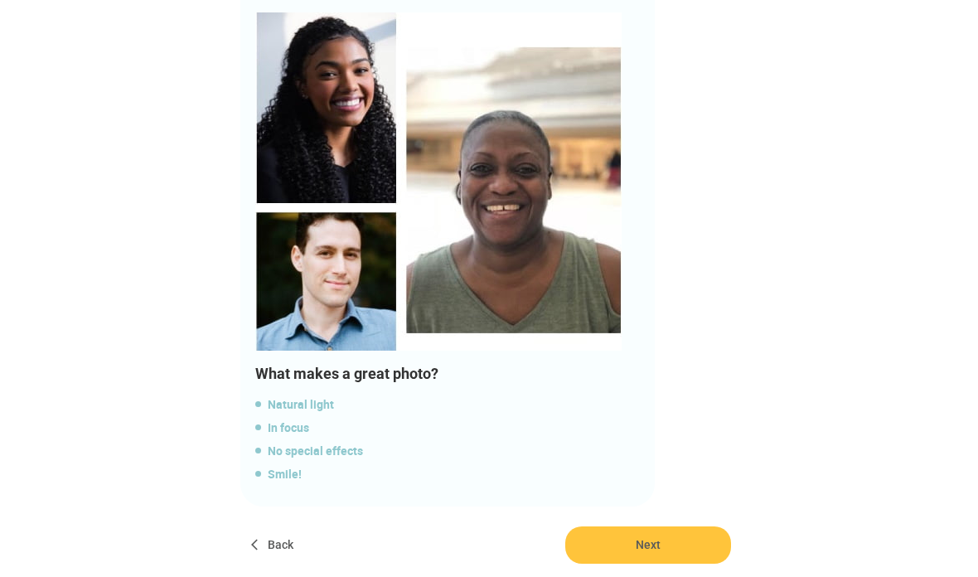
click at [274, 539] on span "Back" at bounding box center [273, 544] width 53 height 37
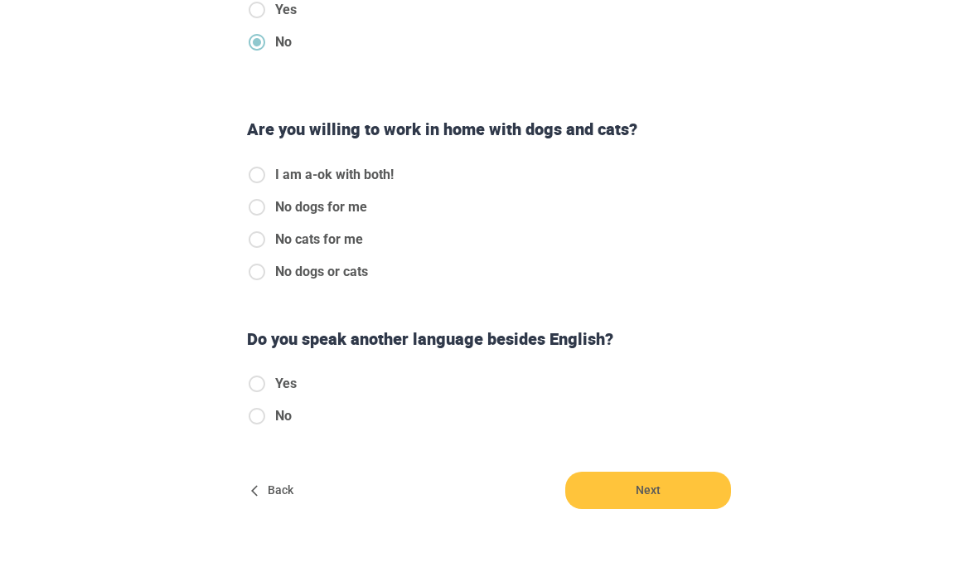
scroll to position [537, 0]
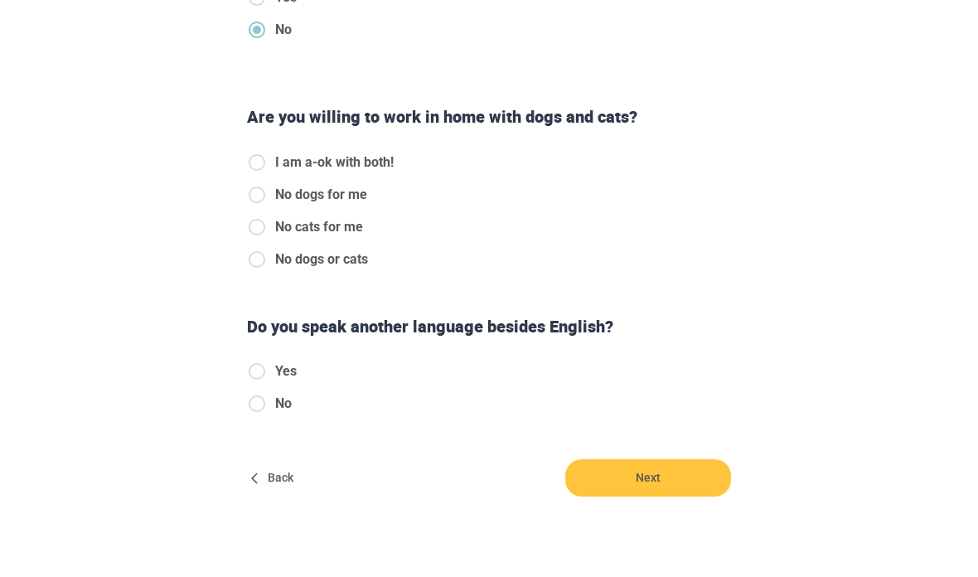
click at [281, 481] on span "Back" at bounding box center [273, 477] width 53 height 37
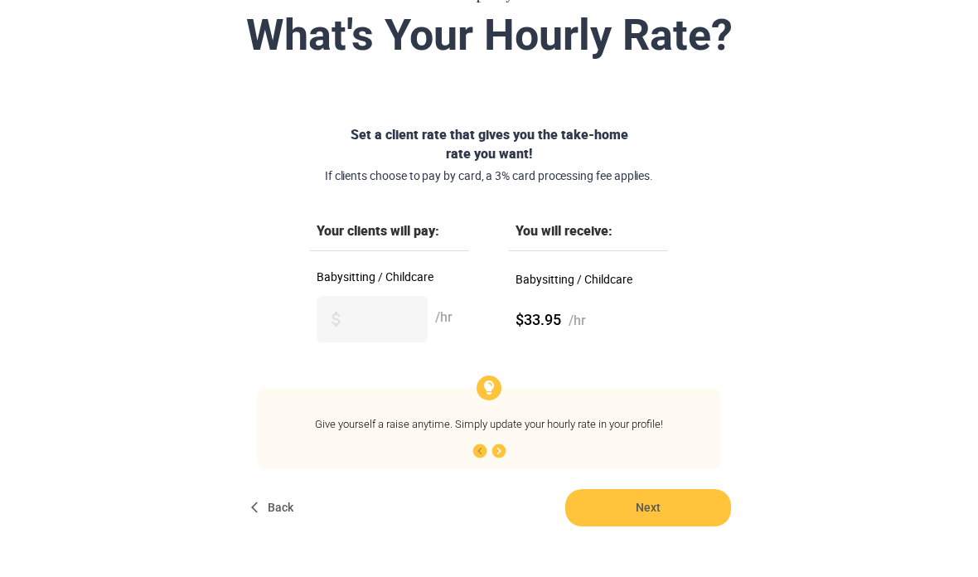
scroll to position [211, 0]
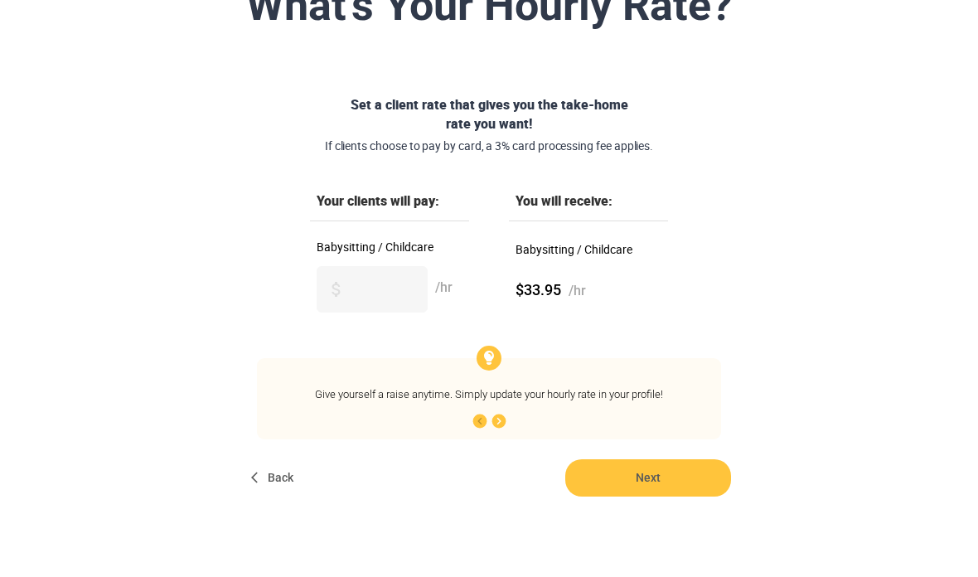
click at [282, 467] on span "Back" at bounding box center [273, 477] width 53 height 37
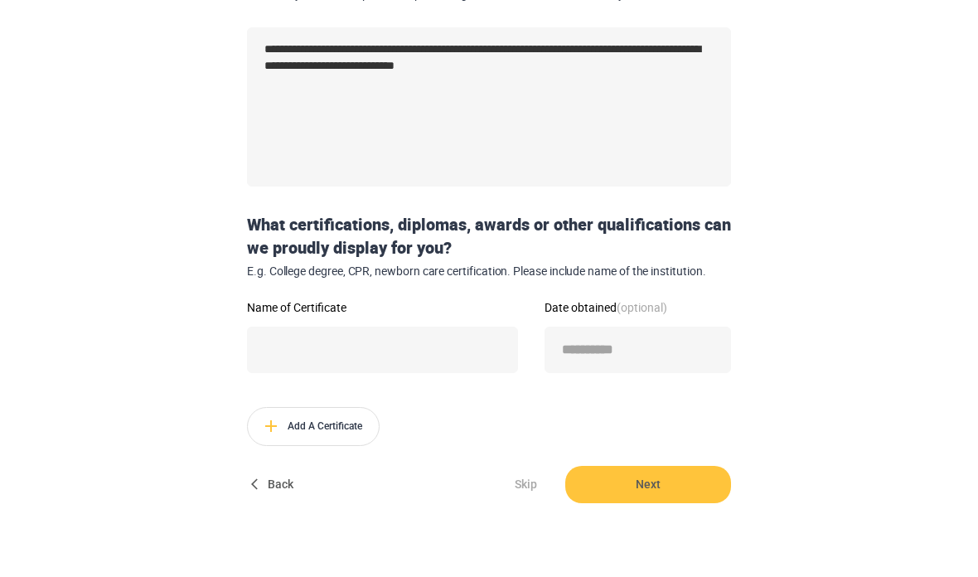
scroll to position [352, 0]
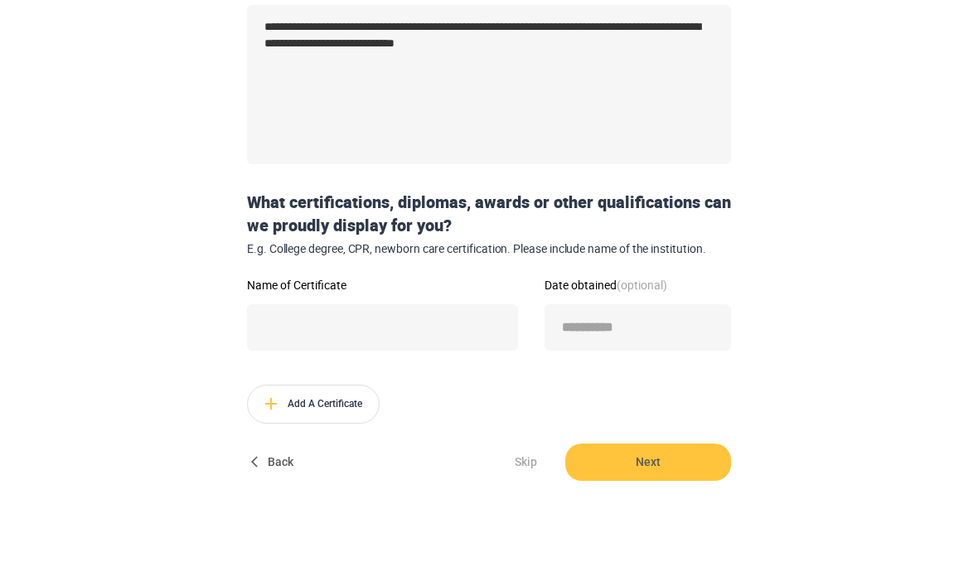
type textarea "*"
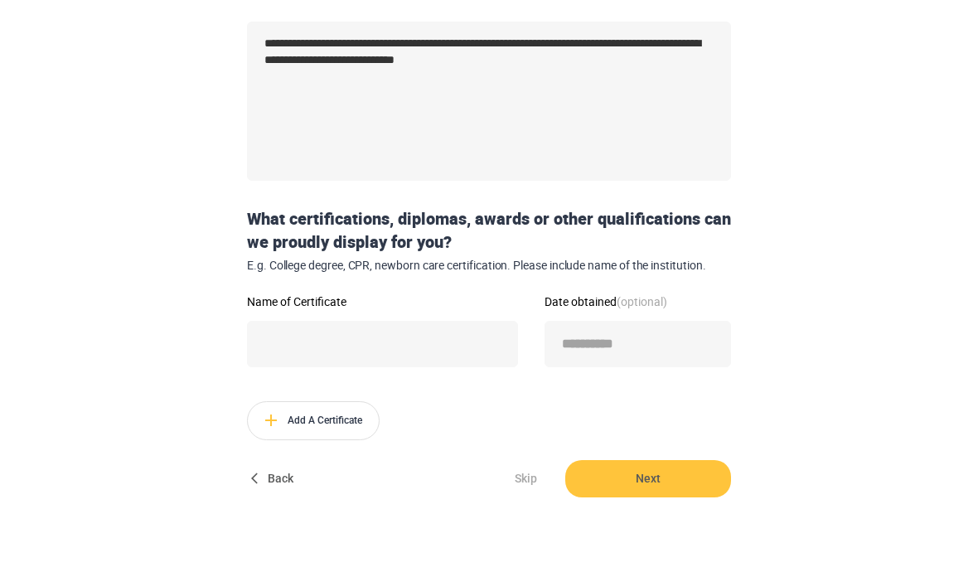
click at [287, 478] on span "Back" at bounding box center [273, 478] width 53 height 37
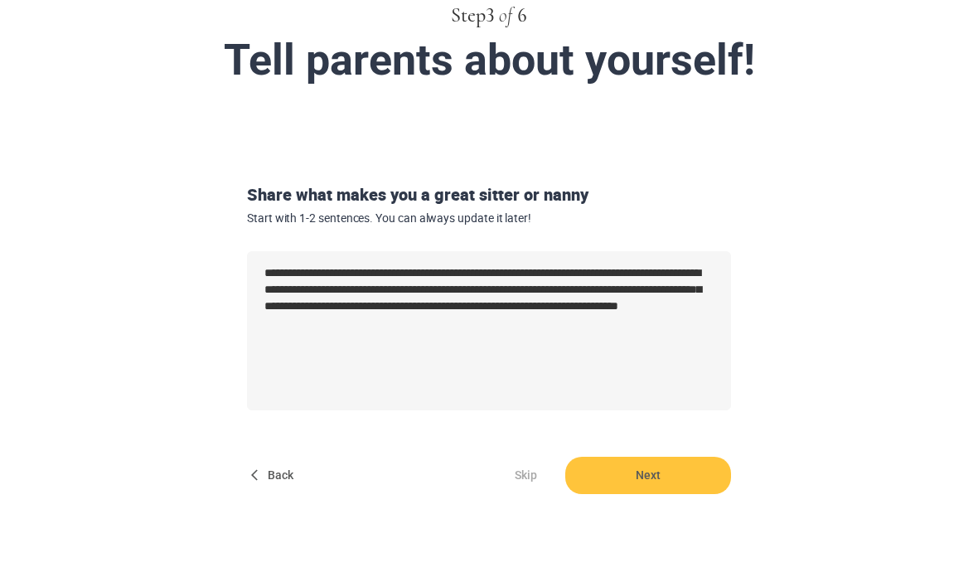
scroll to position [0, 0]
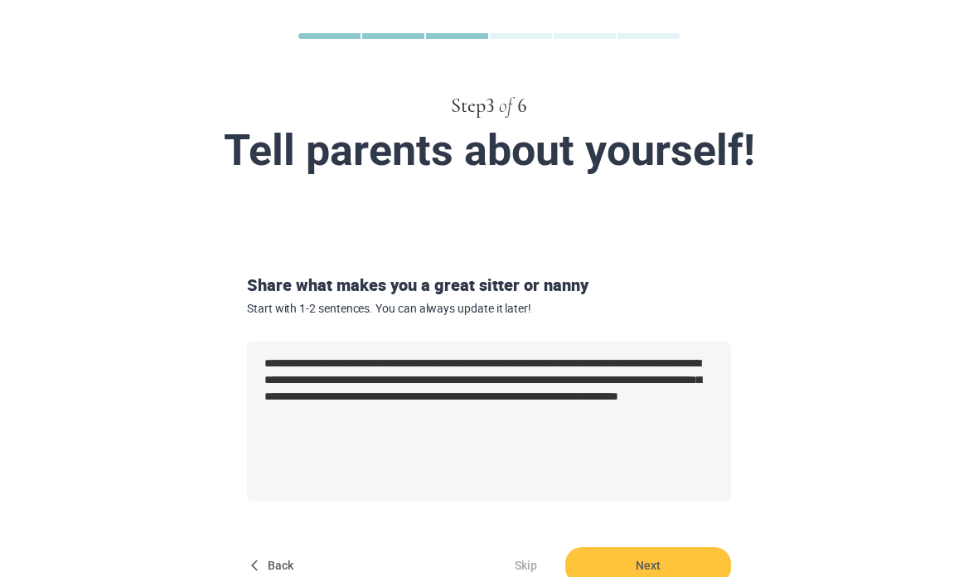
type textarea "*"
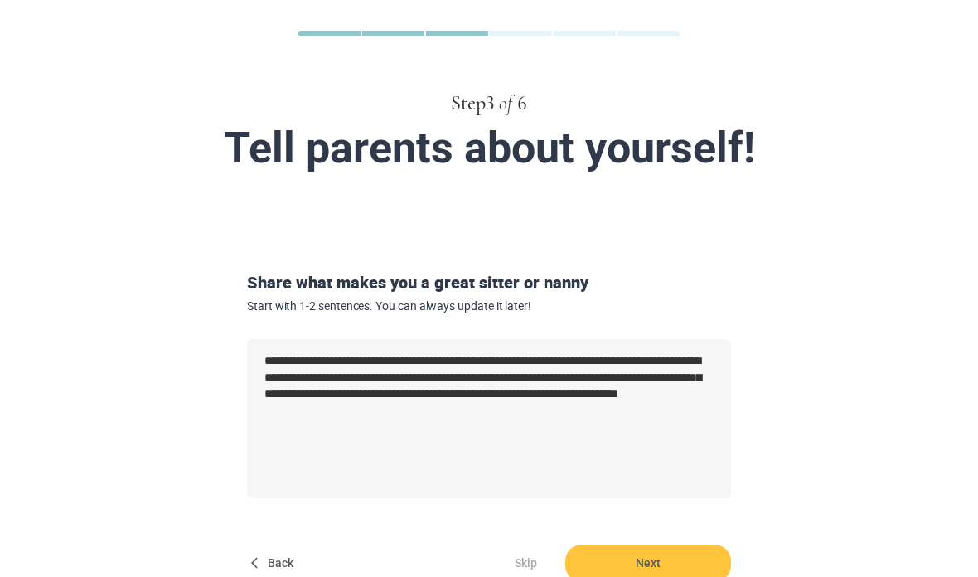
click at [289, 558] on span "Back" at bounding box center [273, 564] width 53 height 37
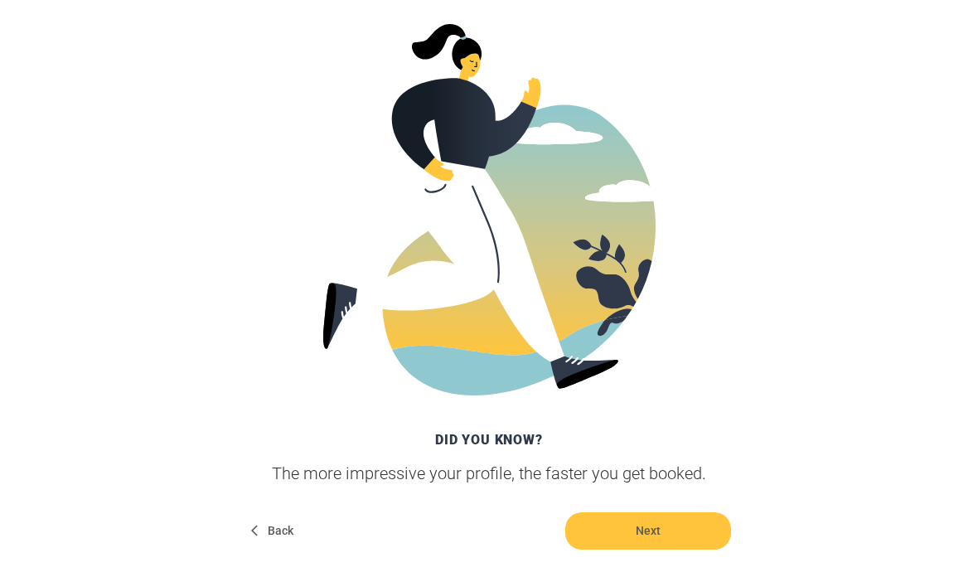
scroll to position [385, 0]
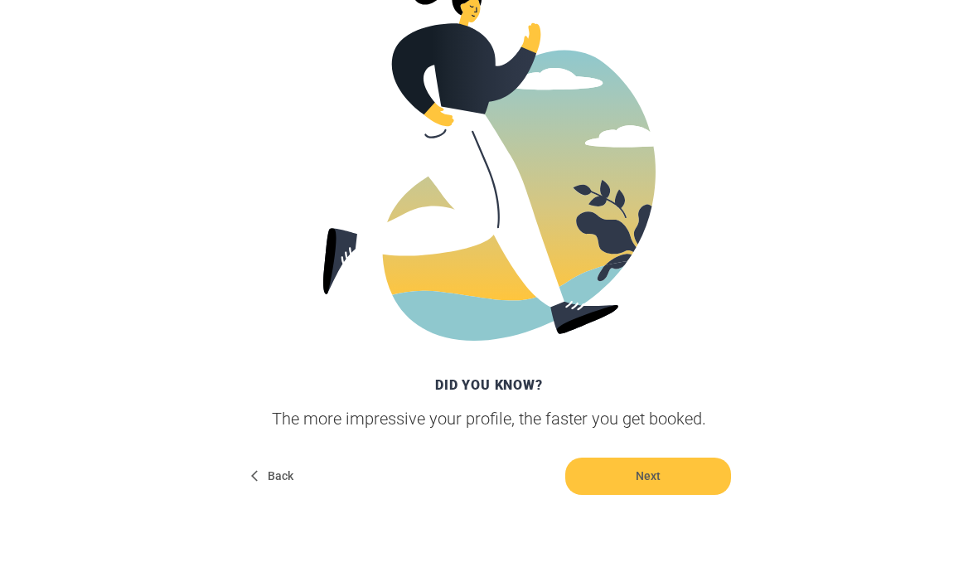
click at [293, 470] on span "Back" at bounding box center [273, 476] width 53 height 37
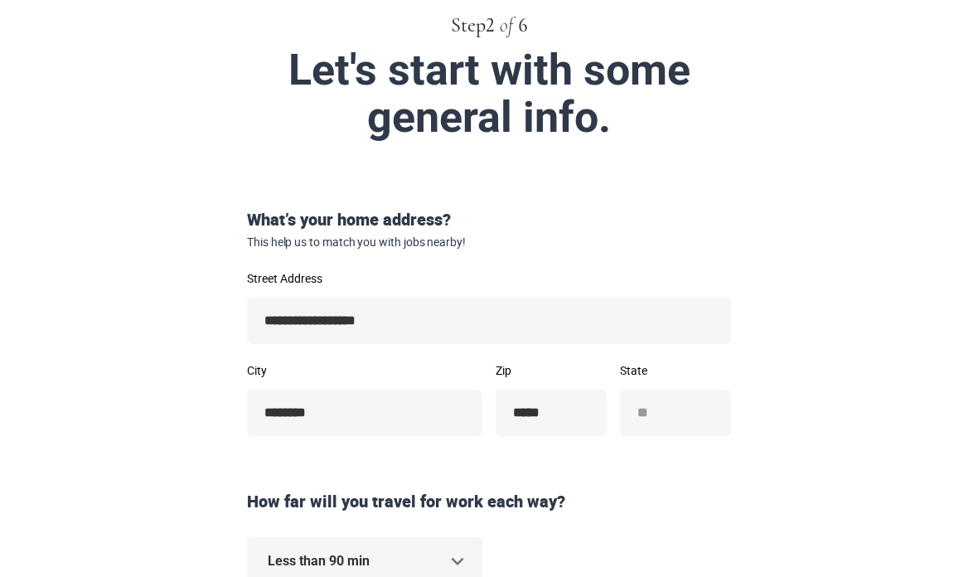
scroll to position [163, 0]
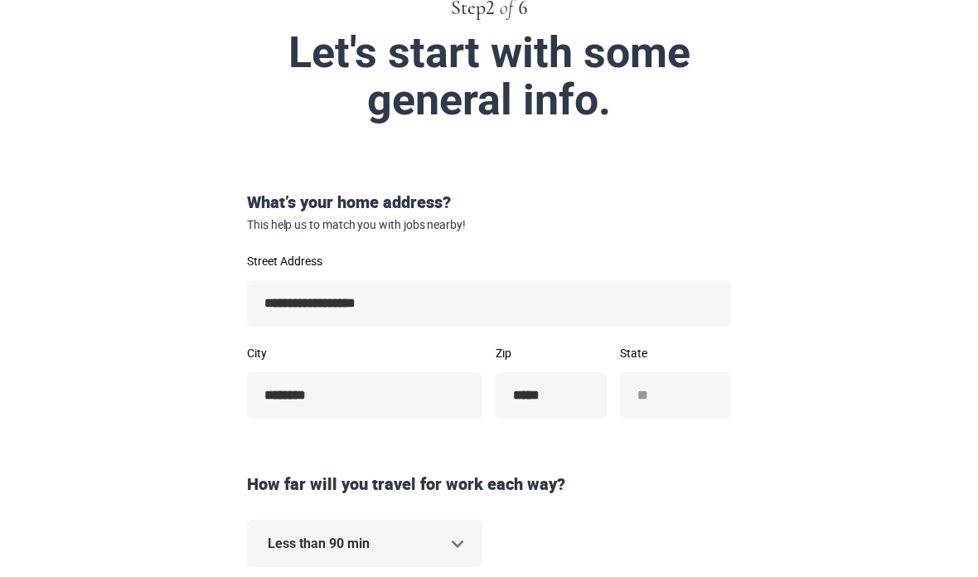
click at [426, 299] on input "**********" at bounding box center [489, 304] width 484 height 46
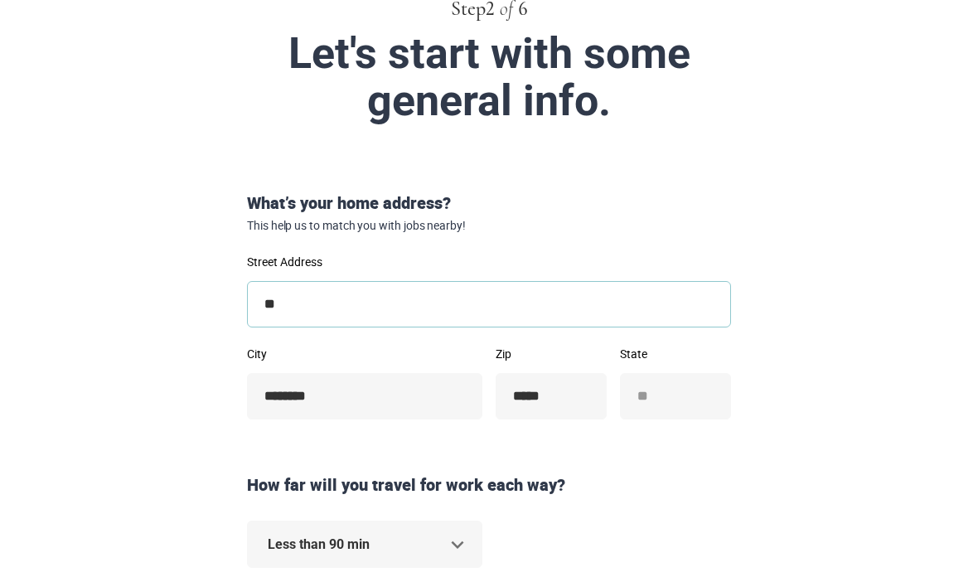
type input "*"
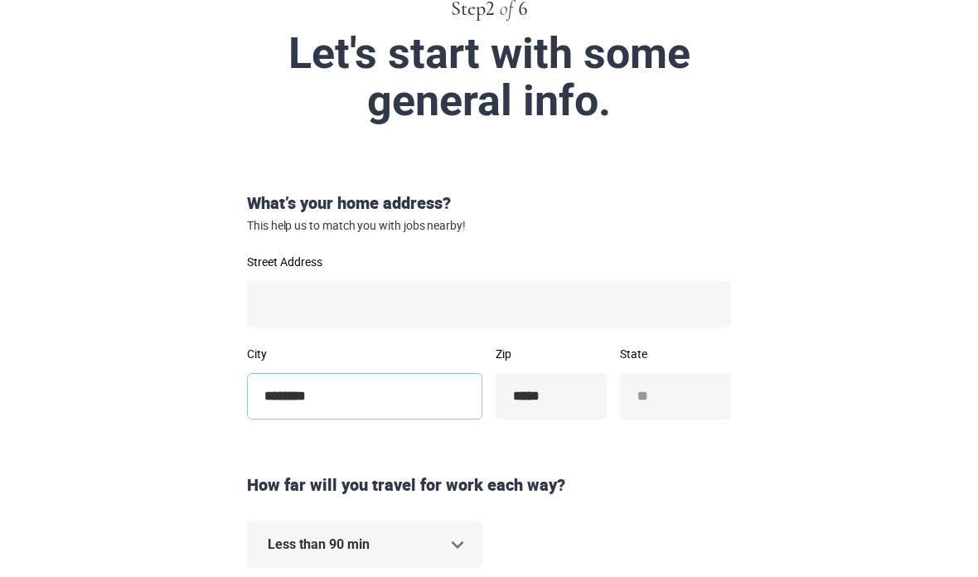
click at [432, 390] on div "What’s your home address? This help us to match you with jobs nearby! Street Ad…" at bounding box center [488, 476] width 497 height 569
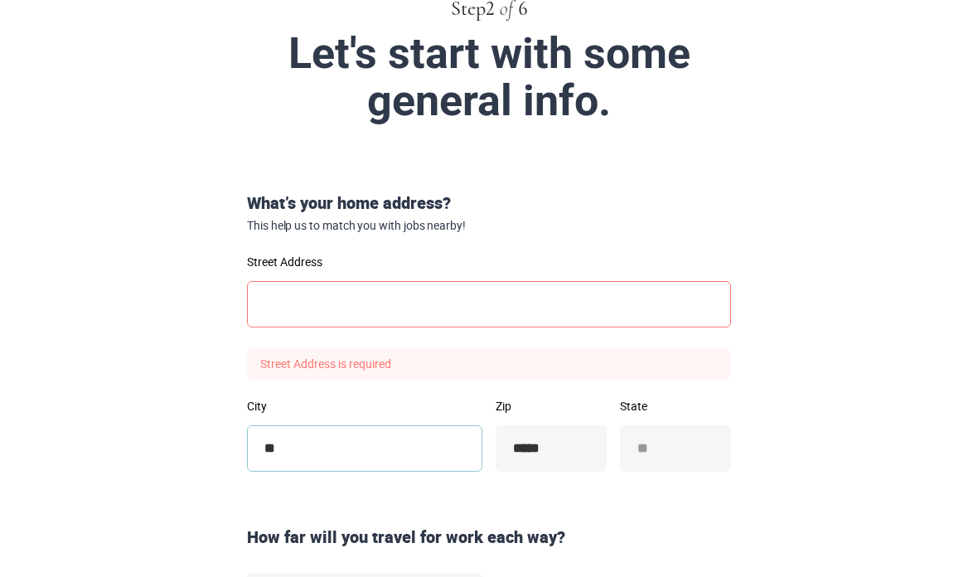
type input "*"
click at [571, 436] on input "*****" at bounding box center [551, 448] width 111 height 46
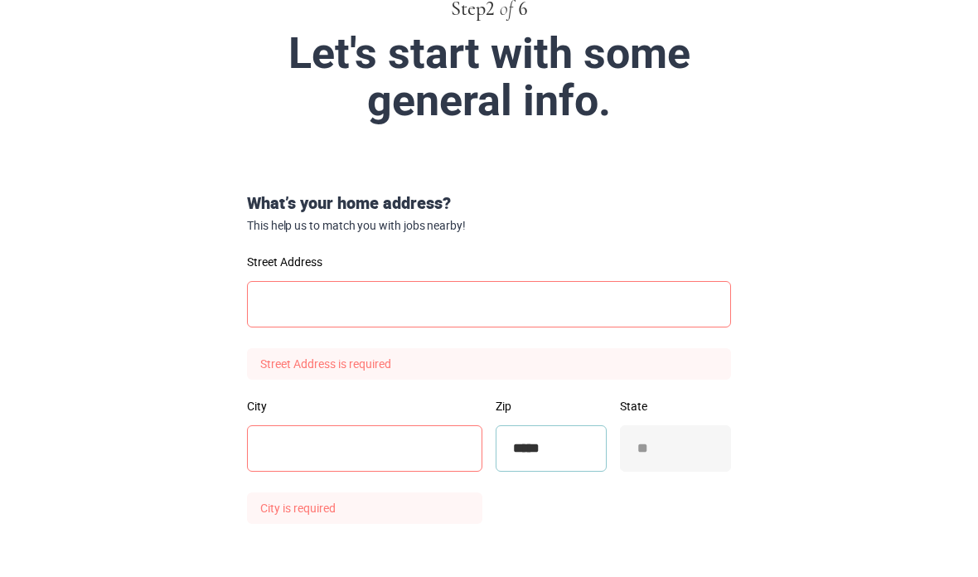
click at [541, 444] on input "*****" at bounding box center [551, 448] width 111 height 46
type input "****"
type input "*"
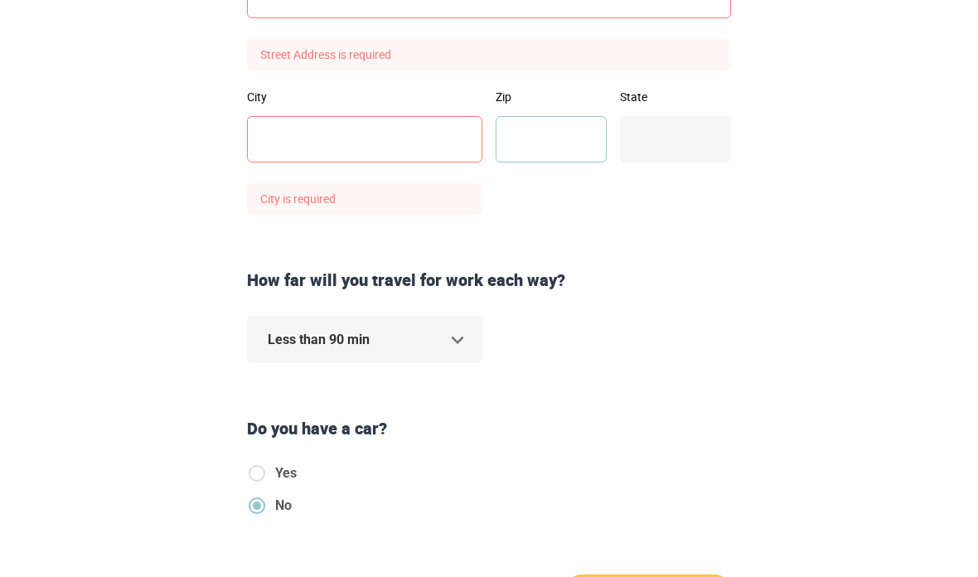
scroll to position [547, 0]
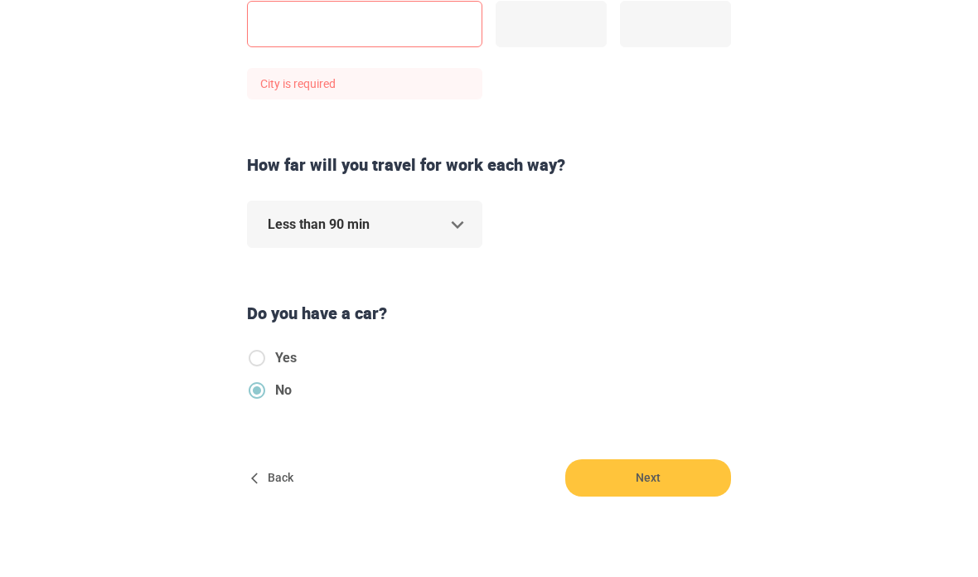
click at [290, 478] on form "What’s your home address? This help us to match you with jobs nearby! Street Ad…" at bounding box center [489, 172] width 849 height 730
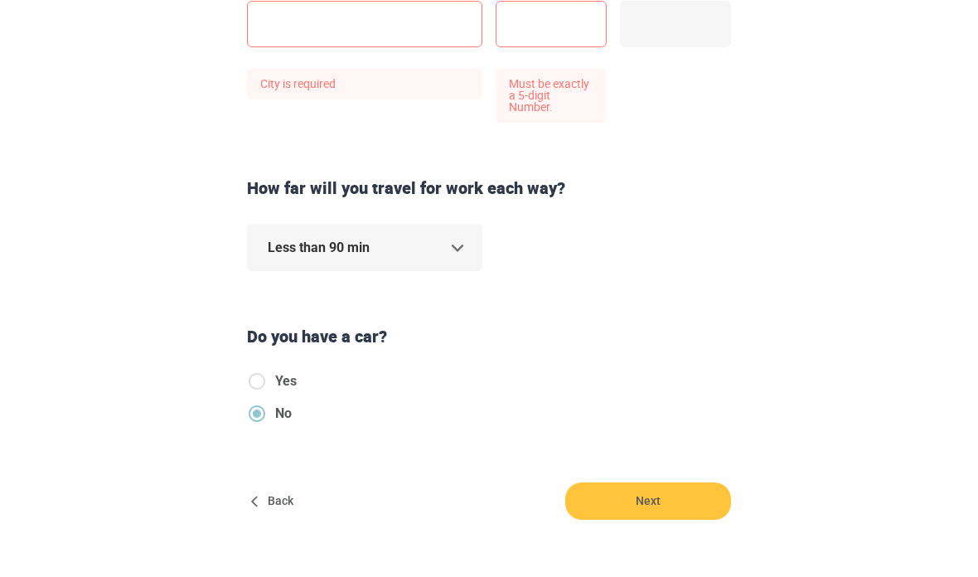
scroll to position [544, 0]
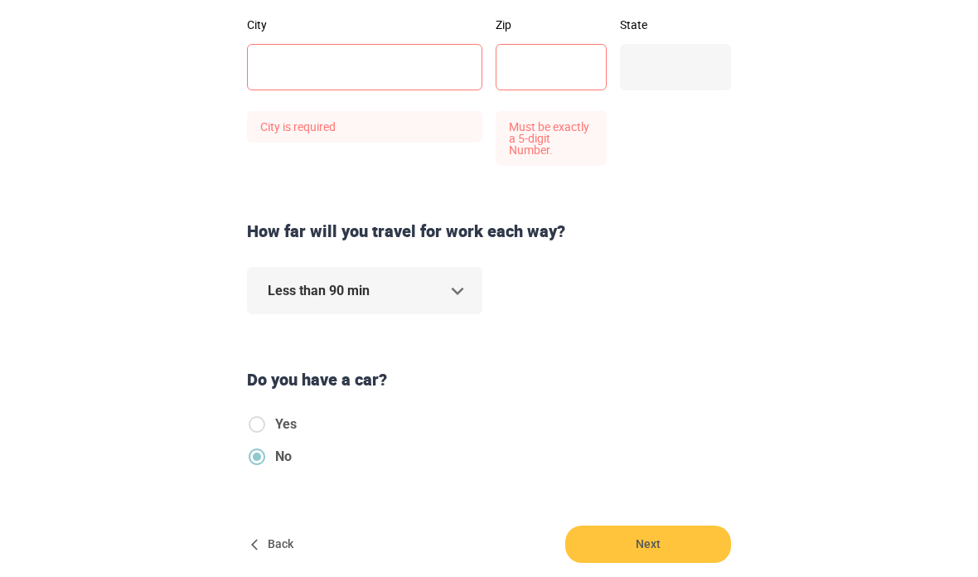
click at [280, 535] on span "Back" at bounding box center [273, 544] width 53 height 37
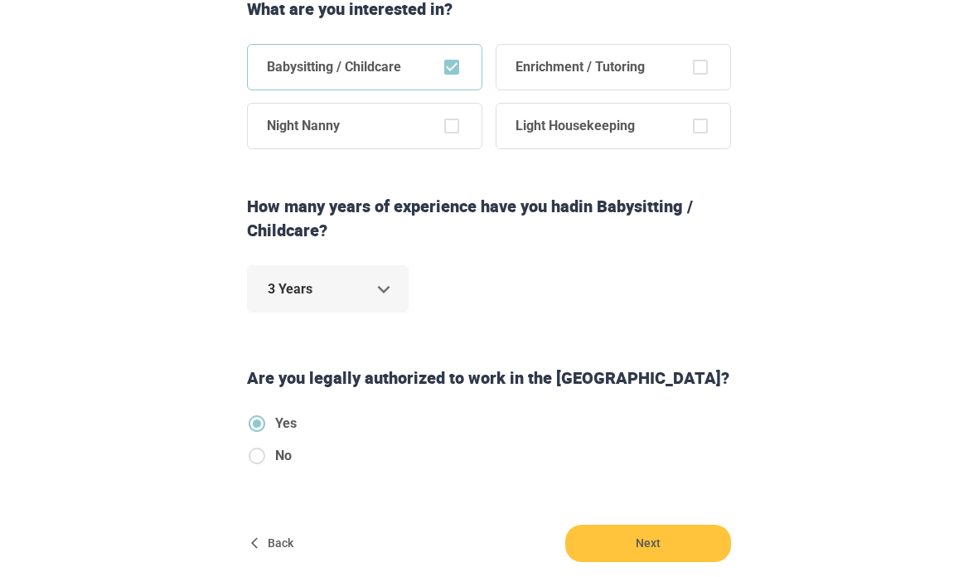
scroll to position [412, 0]
